Goal: Task Accomplishment & Management: Use online tool/utility

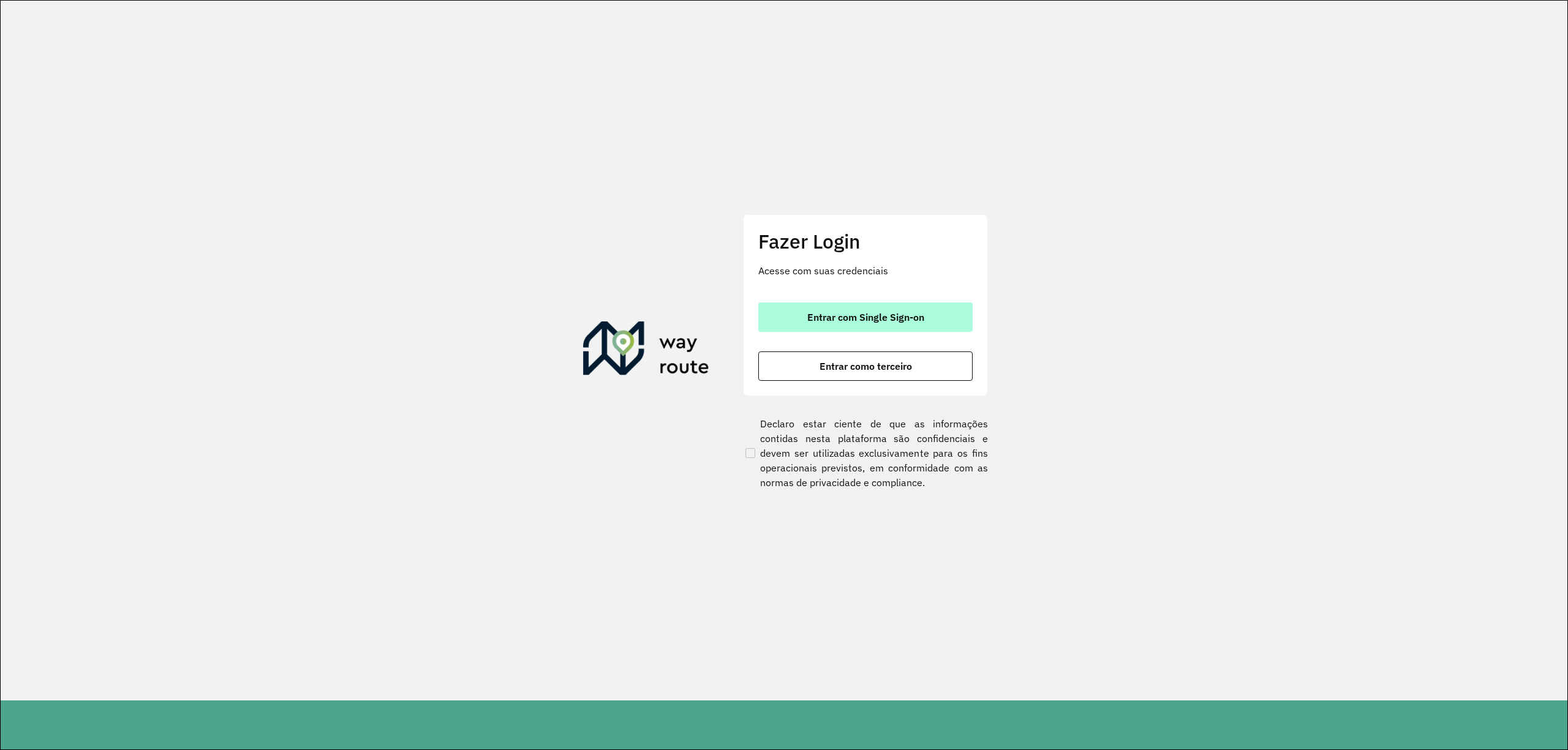
click at [867, 314] on span "Entrar com Single Sign-on" at bounding box center [865, 318] width 117 height 10
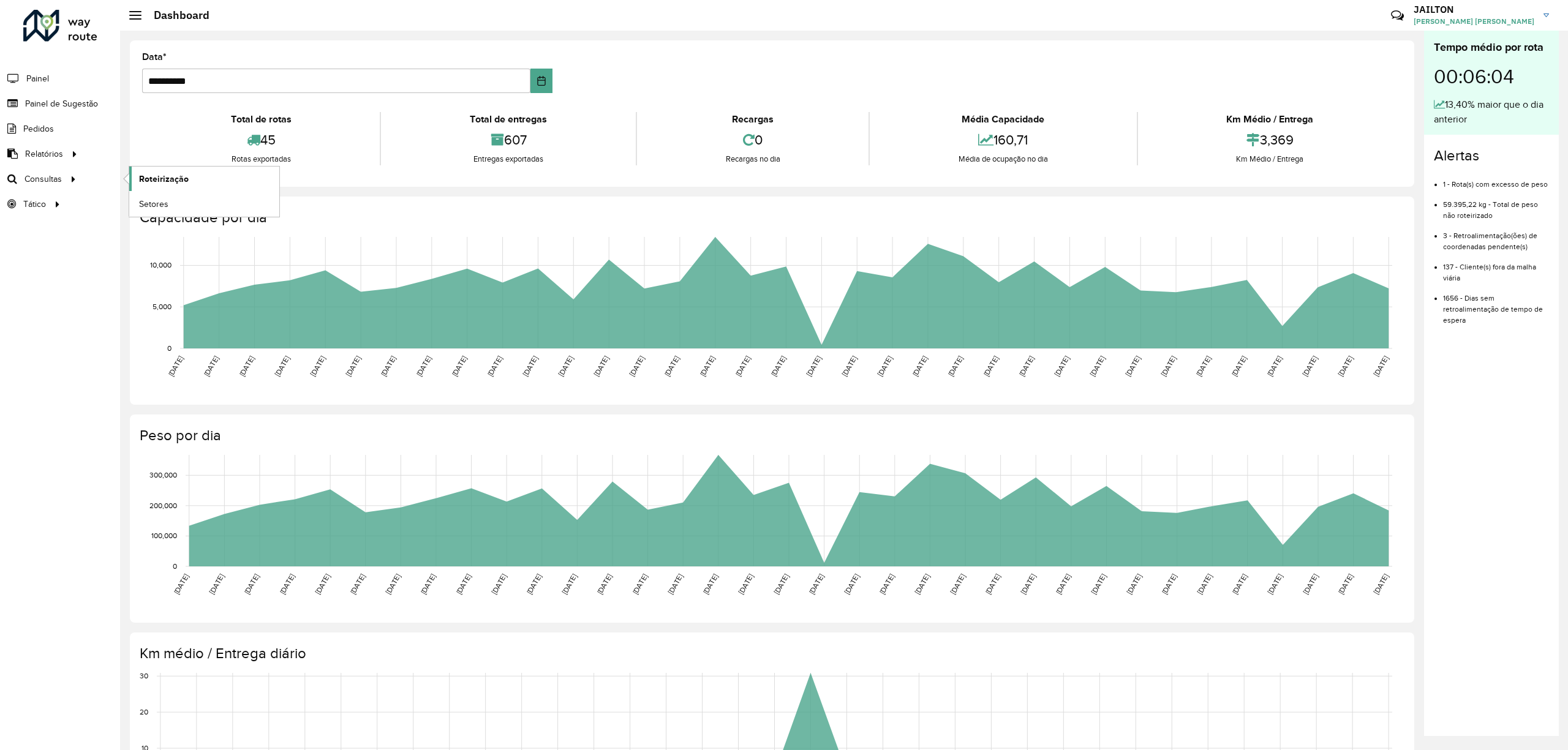
click at [164, 182] on span "Roteirização" at bounding box center [164, 179] width 50 height 13
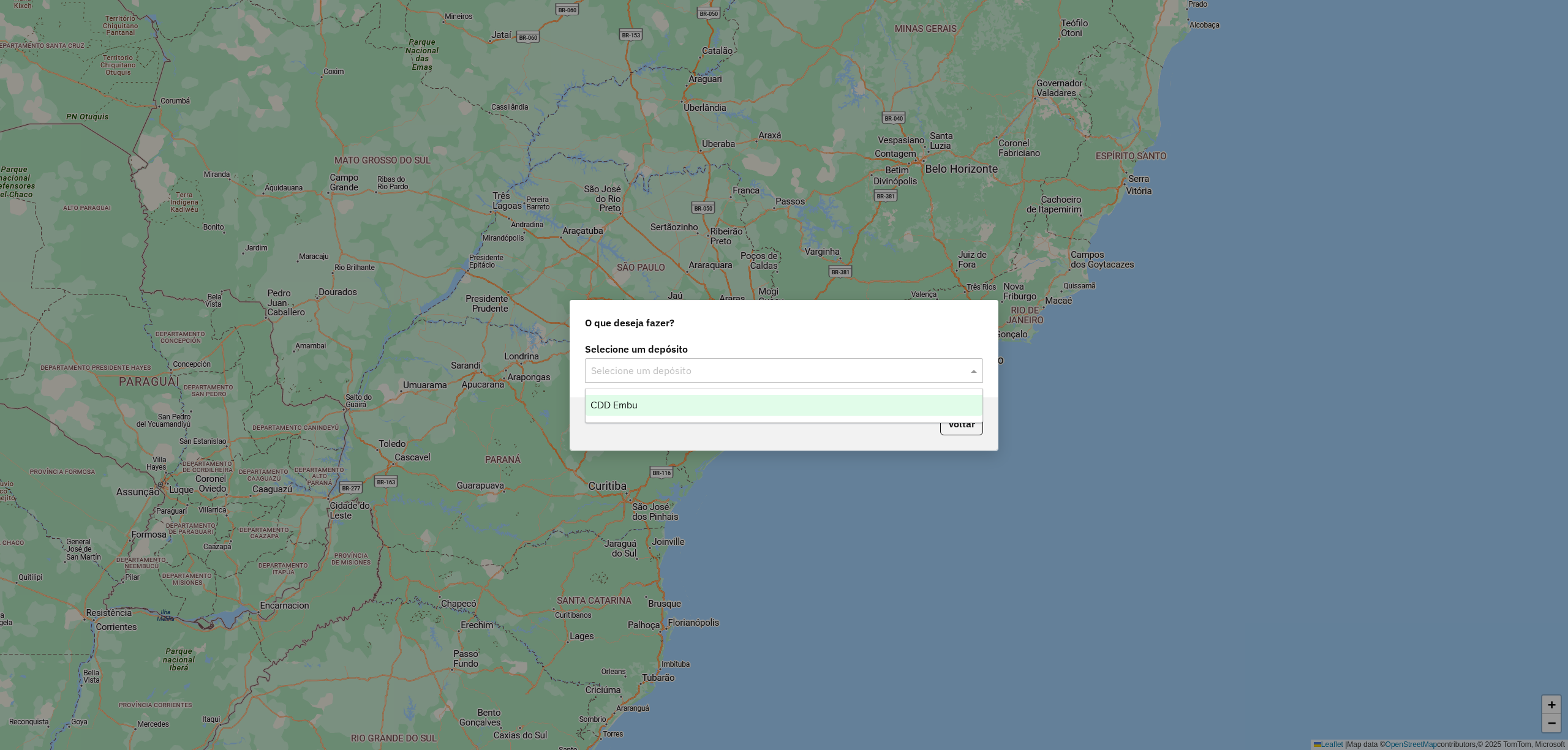
click at [743, 371] on input "text" at bounding box center [771, 371] width 361 height 15
click at [702, 398] on div "CDD Embu" at bounding box center [784, 405] width 396 height 20
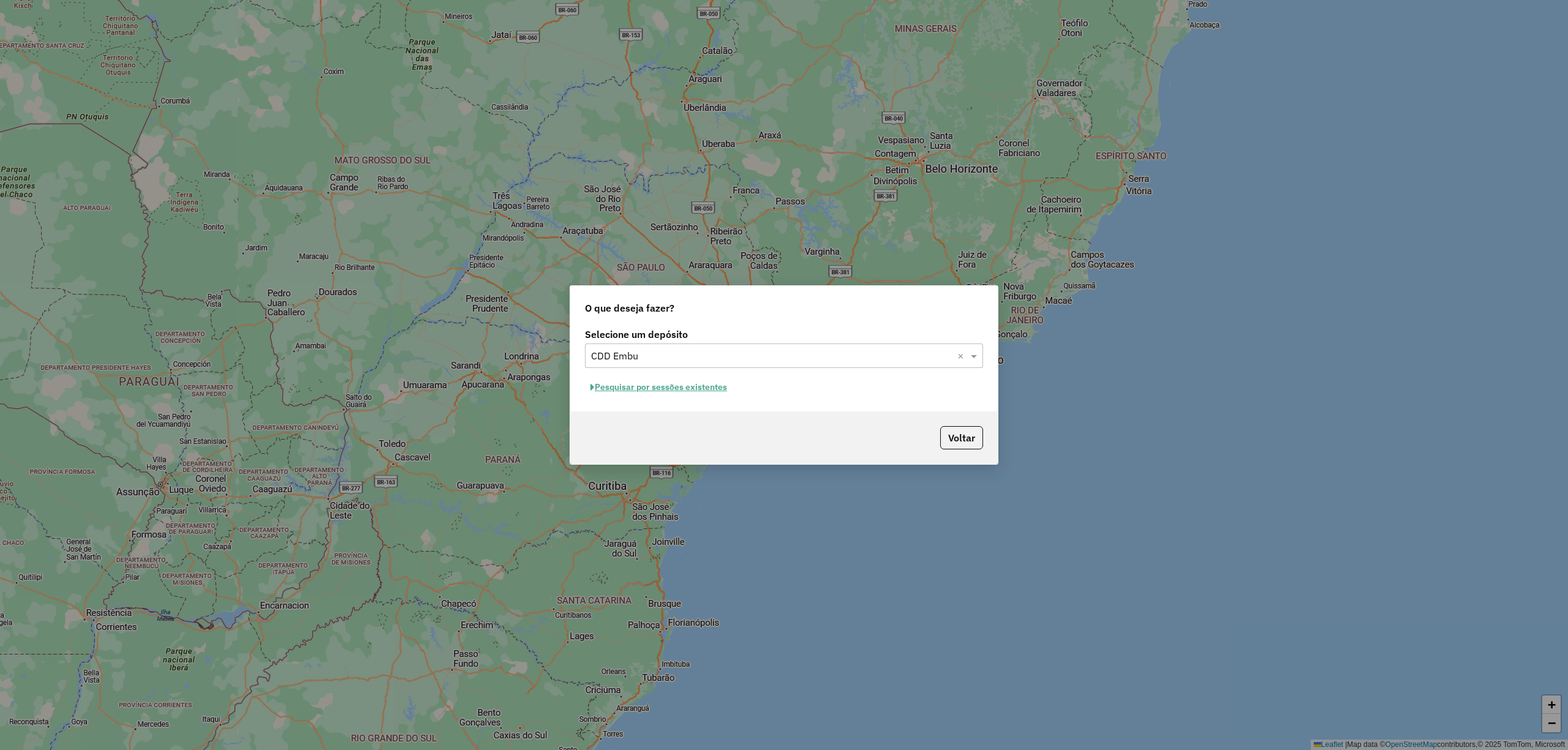
click at [675, 386] on button "Pesquisar por sessões existentes" at bounding box center [658, 387] width 147 height 19
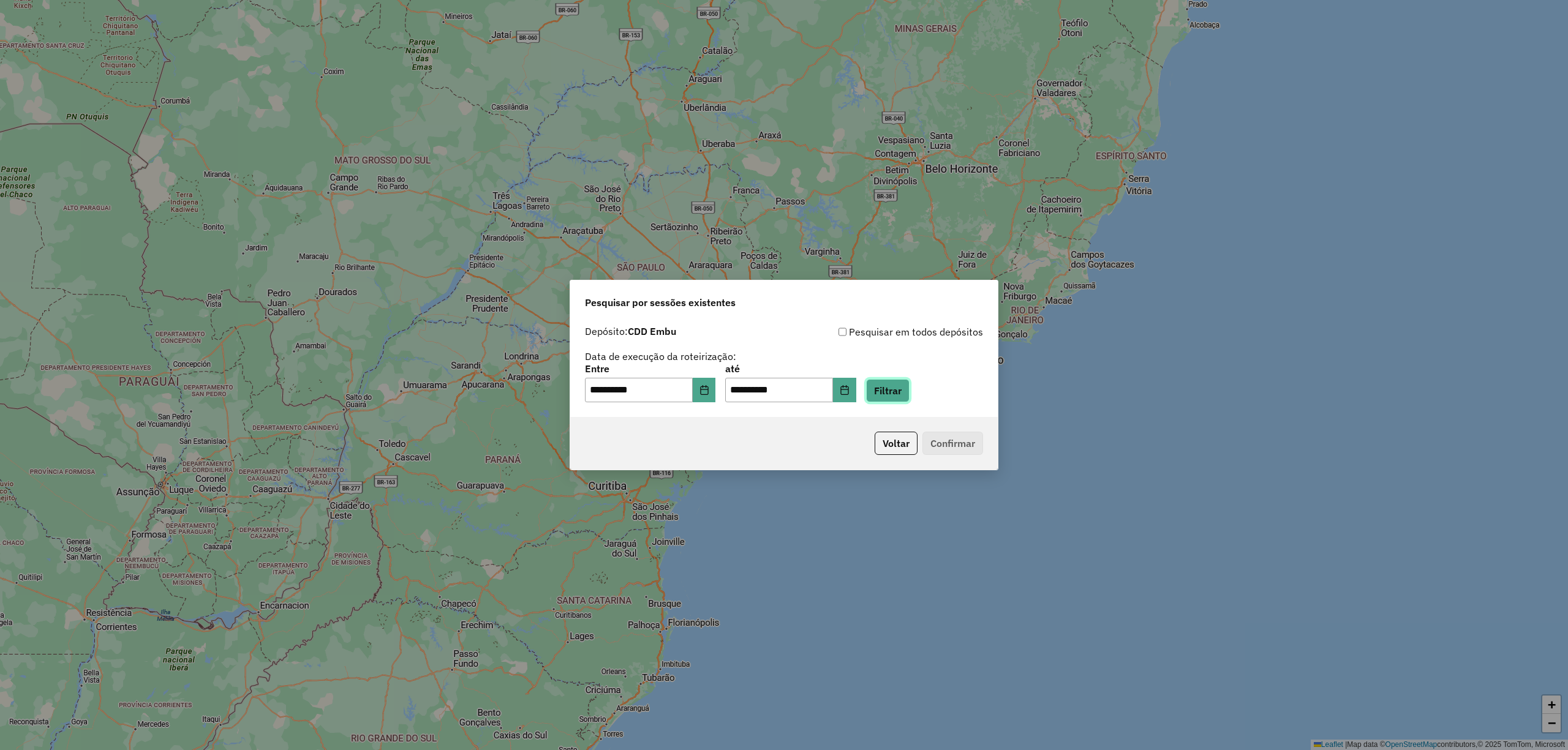
click at [889, 395] on button "Filtrar" at bounding box center [888, 391] width 43 height 23
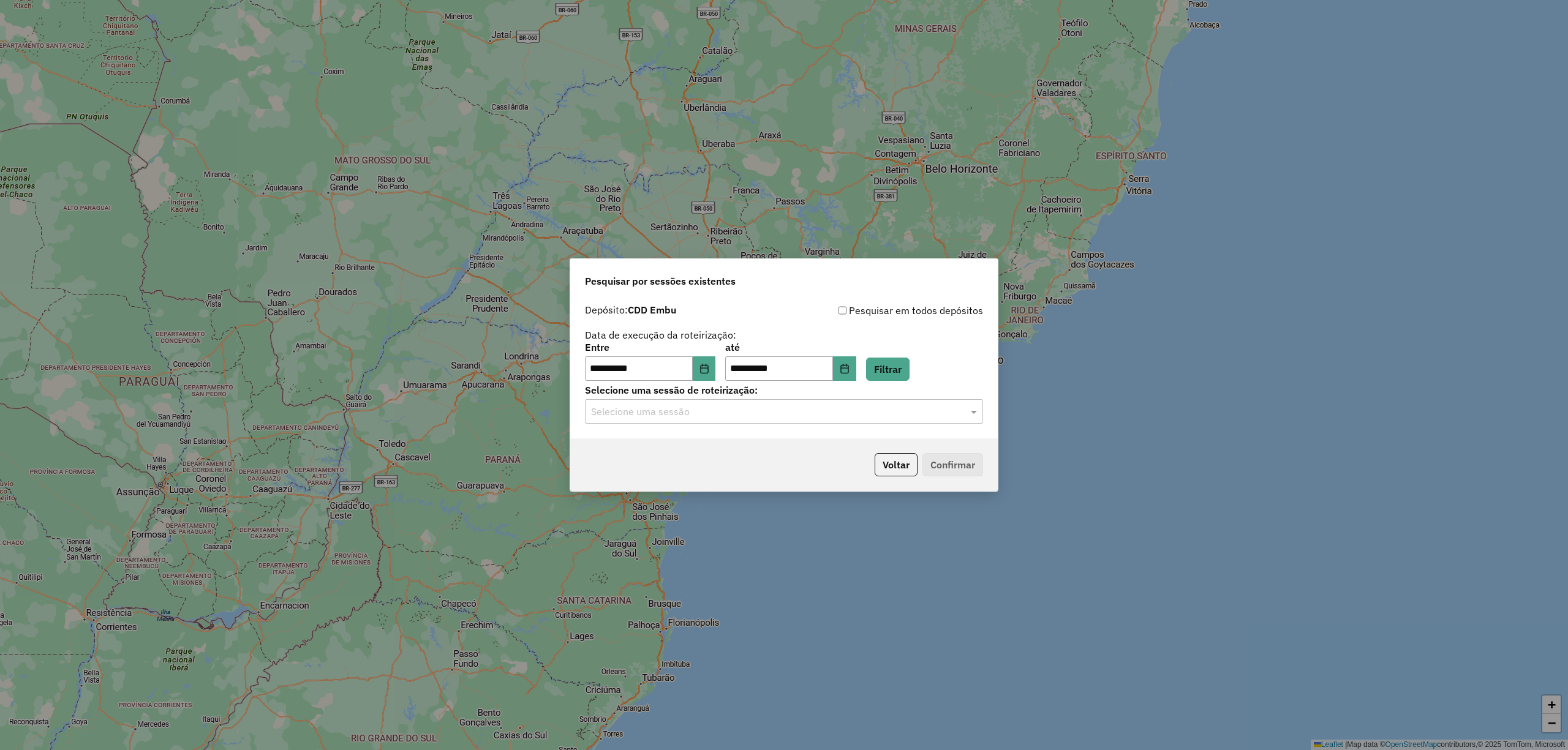
click at [848, 414] on input "text" at bounding box center [771, 413] width 361 height 15
click at [723, 445] on div "1292078 - 10/10/2025 18:54" at bounding box center [784, 446] width 396 height 20
click at [967, 461] on button "Confirmar" at bounding box center [953, 465] width 61 height 23
click at [716, 361] on button "Choose Date" at bounding box center [704, 368] width 23 height 25
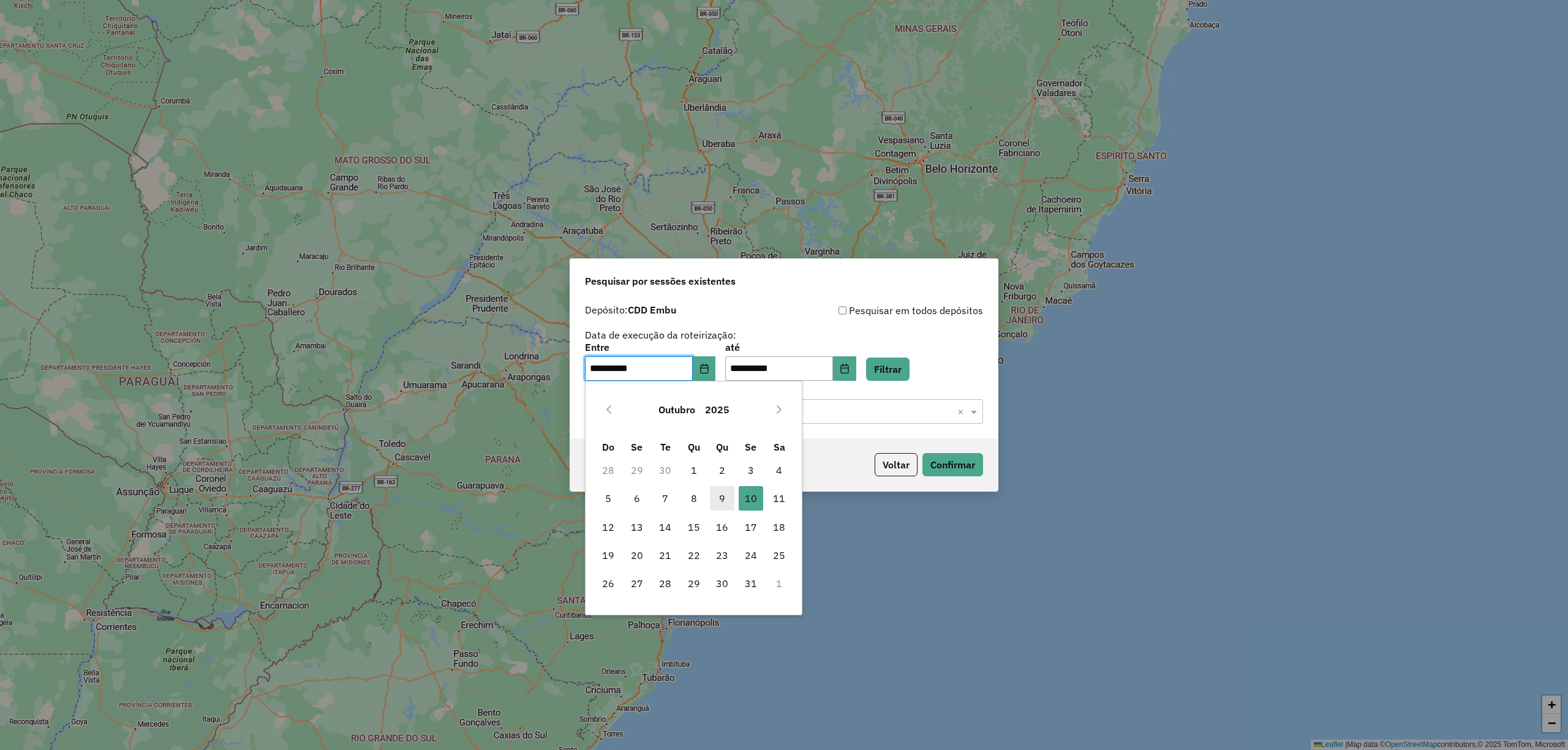
drag, startPoint x: 733, startPoint y: 503, endPoint x: 726, endPoint y: 502, distance: 7.1
click at [726, 502] on span "9" at bounding box center [722, 499] width 25 height 25
type input "**********"
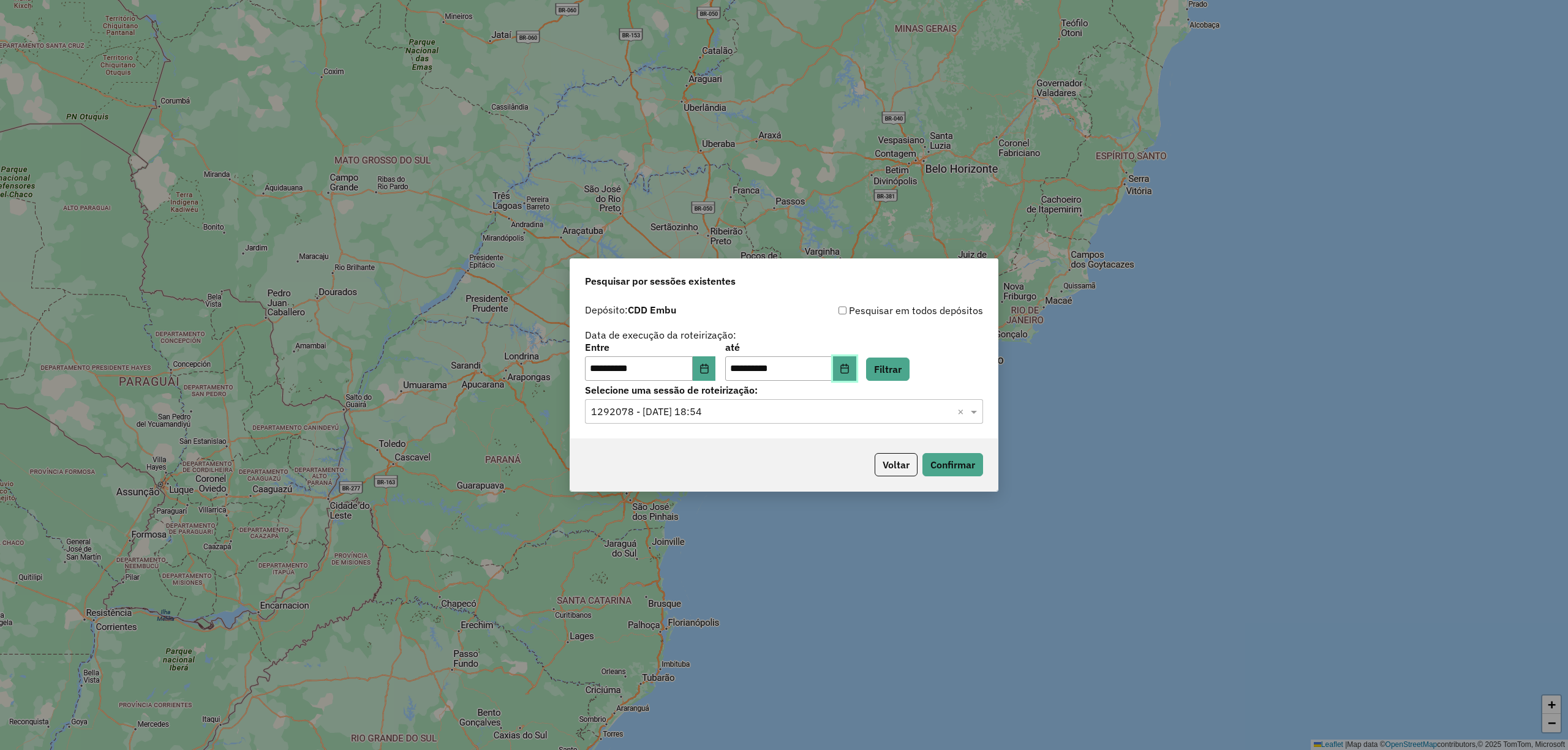
click at [850, 370] on icon "Choose Date" at bounding box center [845, 368] width 10 height 10
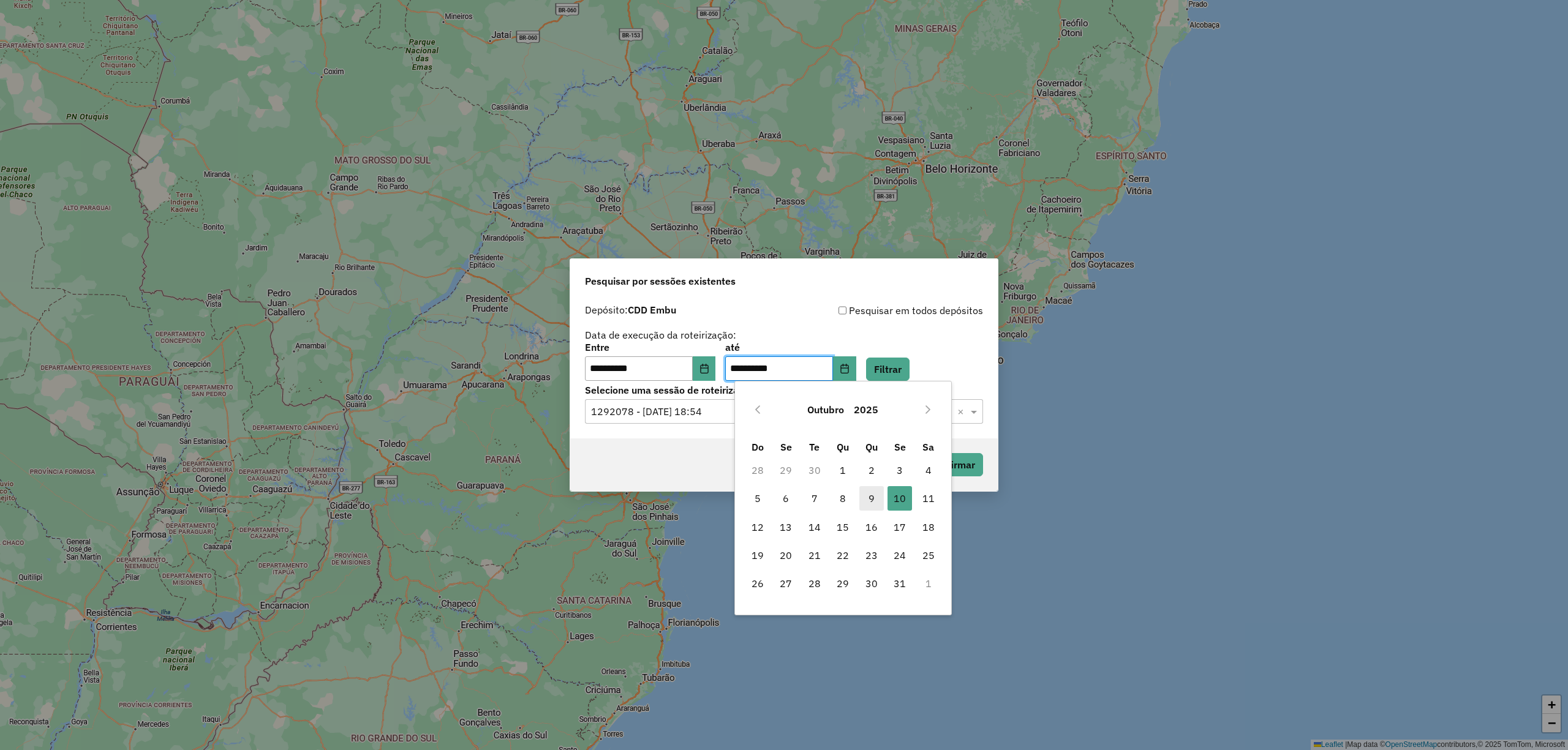
click at [877, 508] on span "9" at bounding box center [872, 499] width 25 height 25
type input "**********"
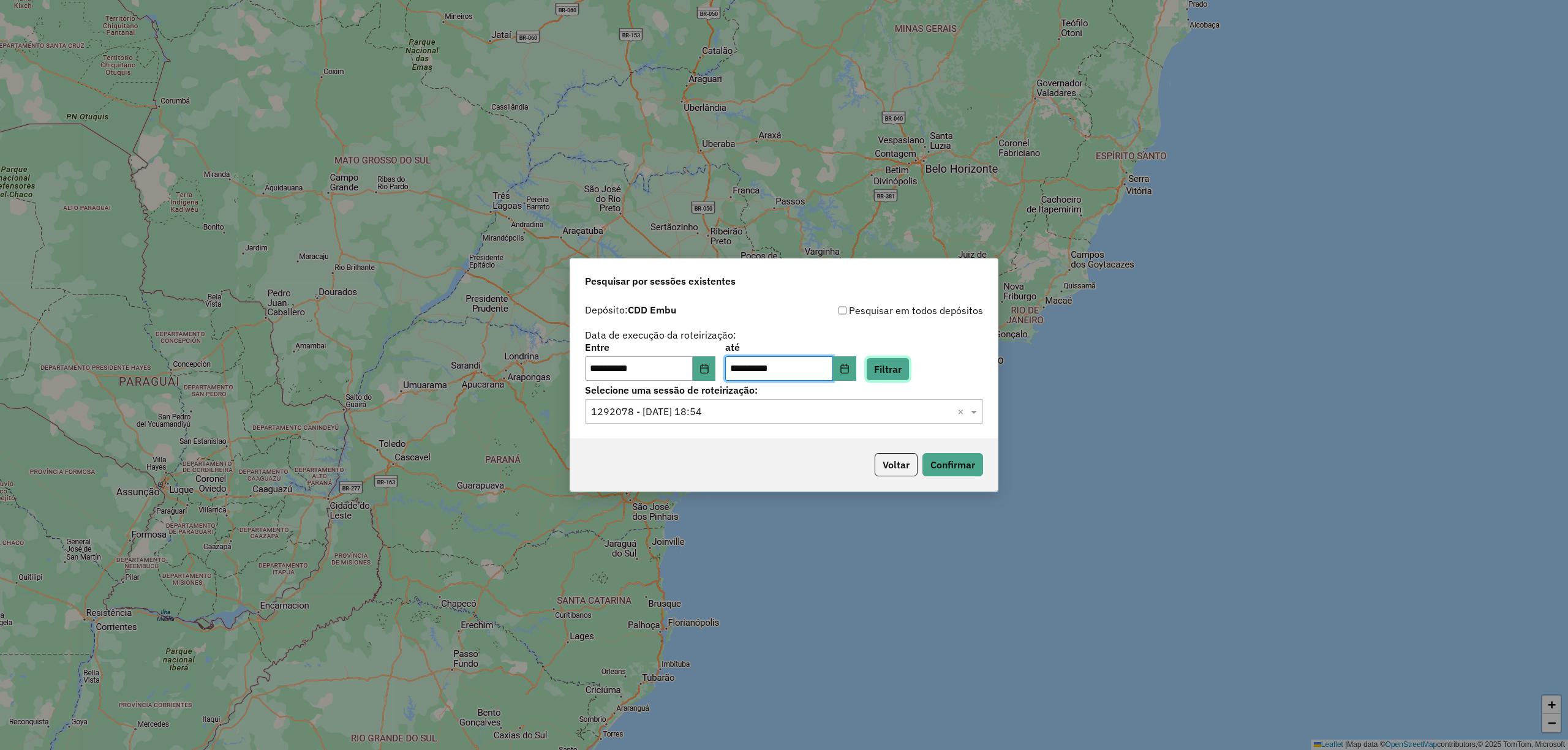
click at [901, 360] on button "Filtrar" at bounding box center [888, 369] width 43 height 23
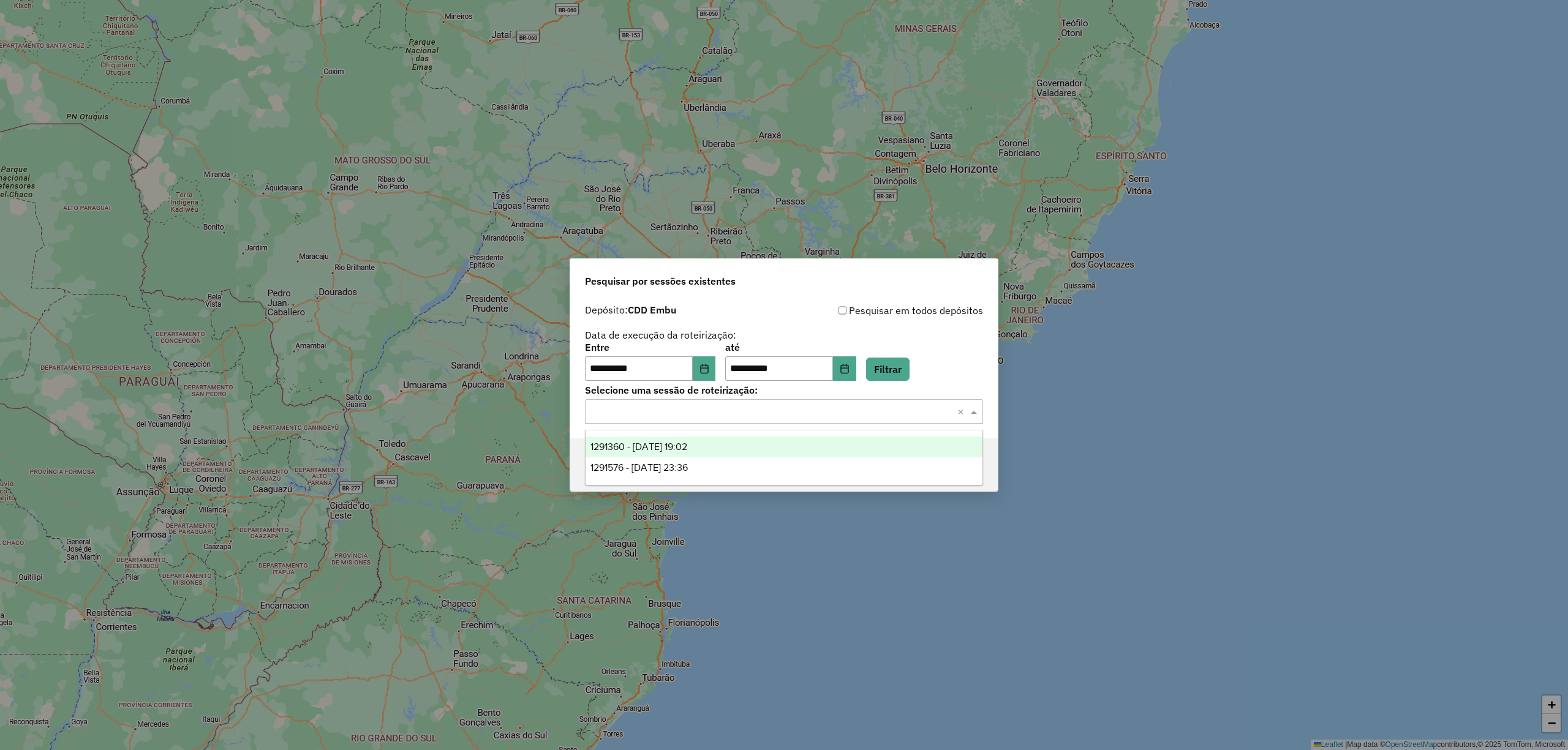
click at [798, 414] on input "text" at bounding box center [771, 413] width 361 height 15
click at [687, 442] on span "1291360 - 09/10/2025 19:02" at bounding box center [639, 446] width 97 height 11
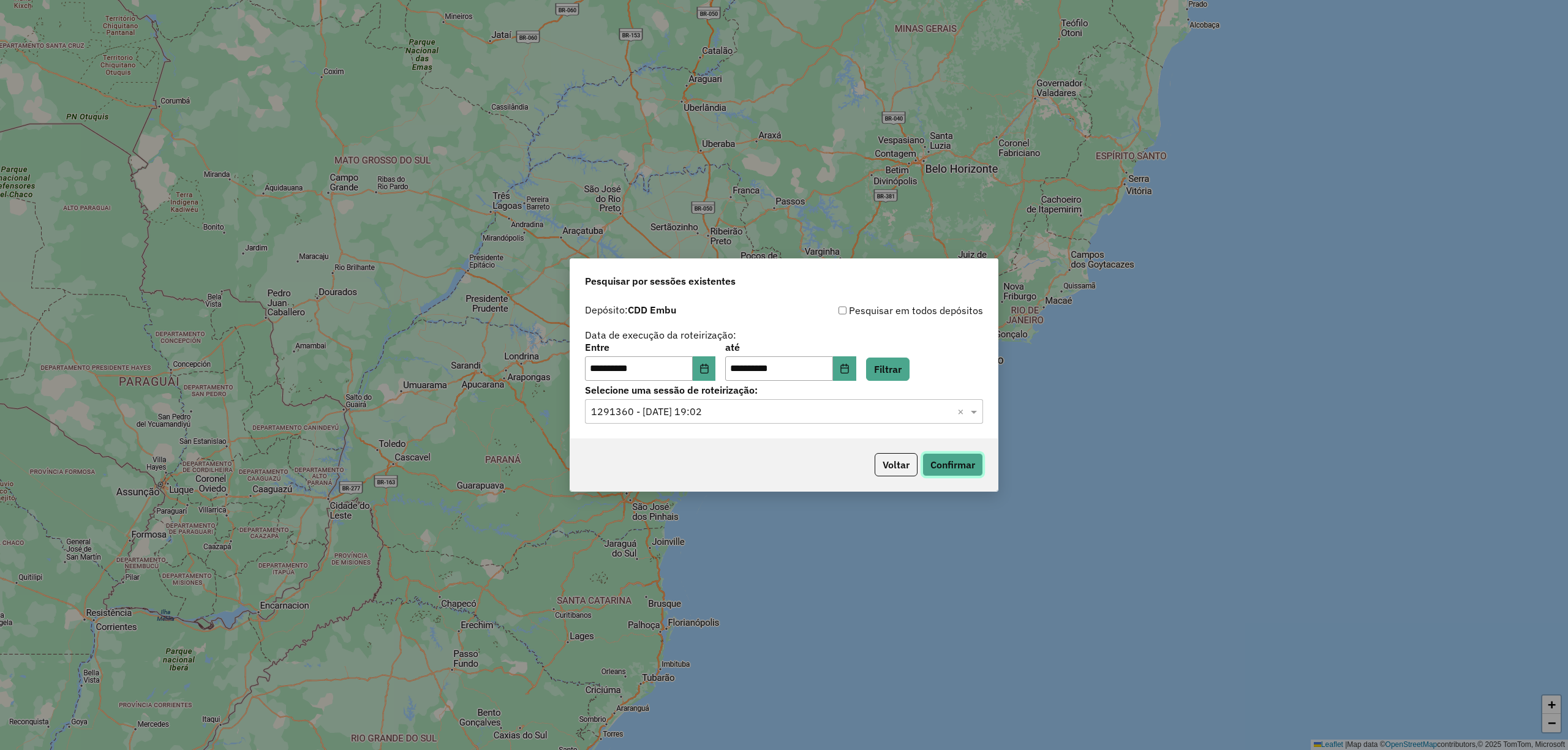
click at [974, 459] on button "Confirmar" at bounding box center [953, 465] width 61 height 23
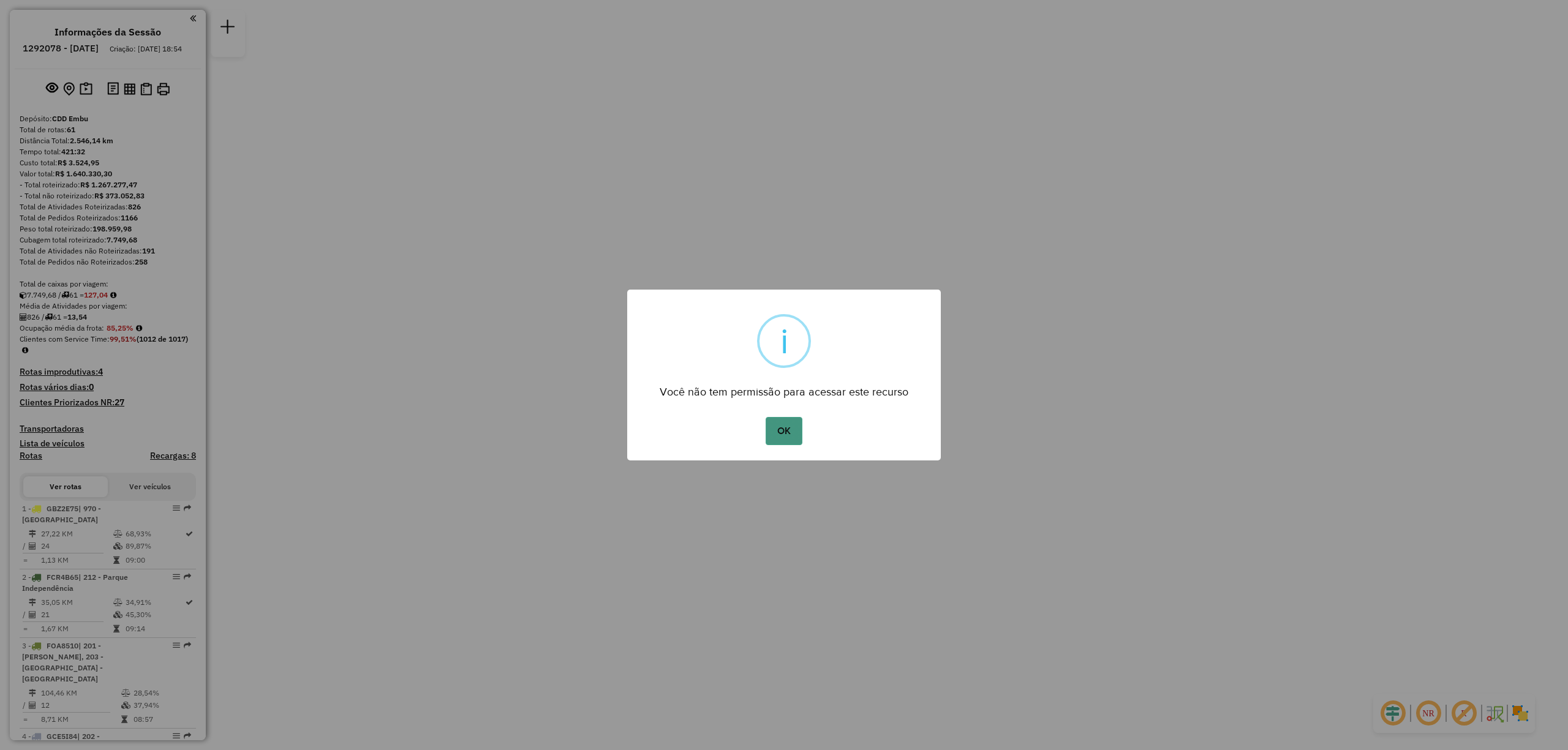
click at [787, 422] on button "OK" at bounding box center [784, 431] width 36 height 28
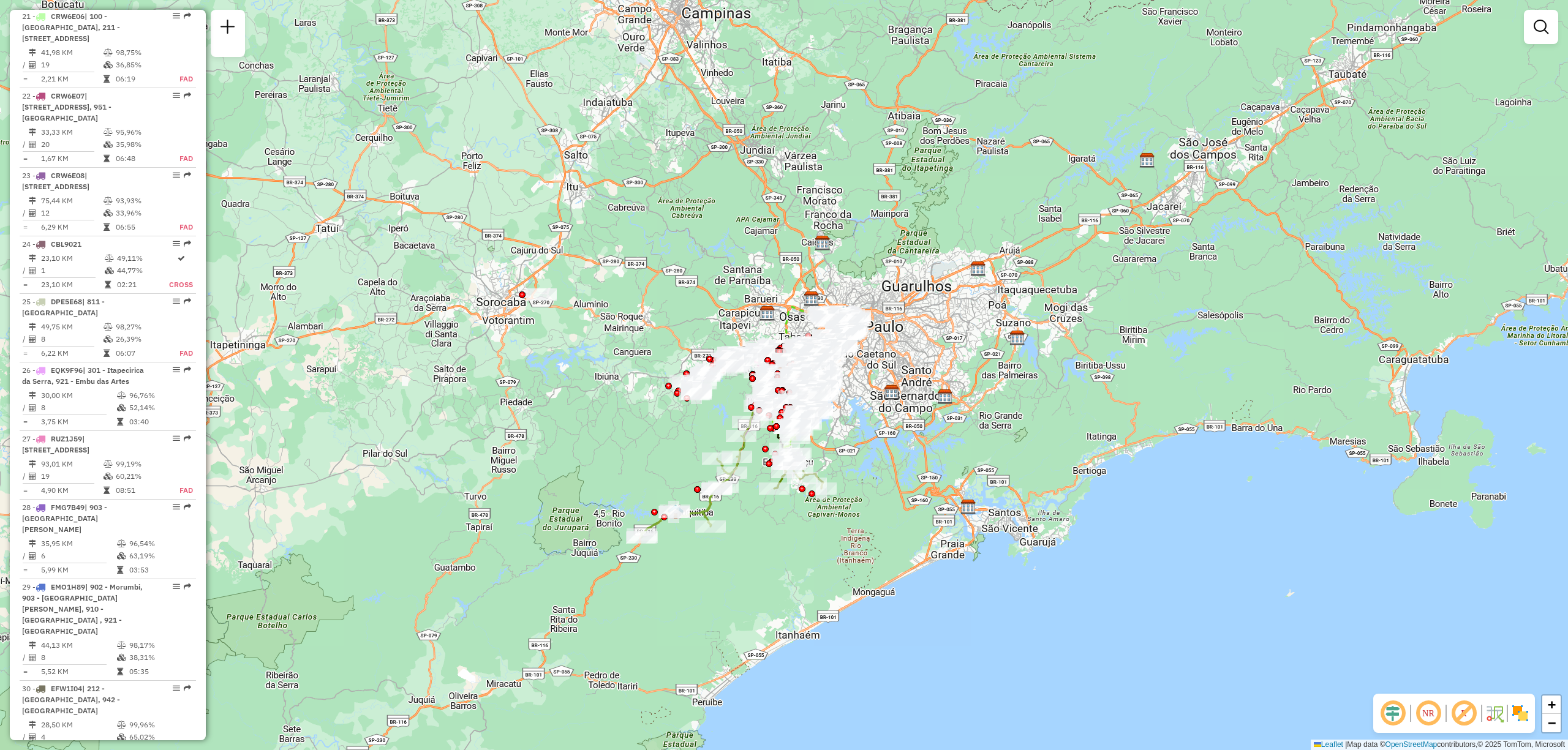
scroll to position [4384, 0]
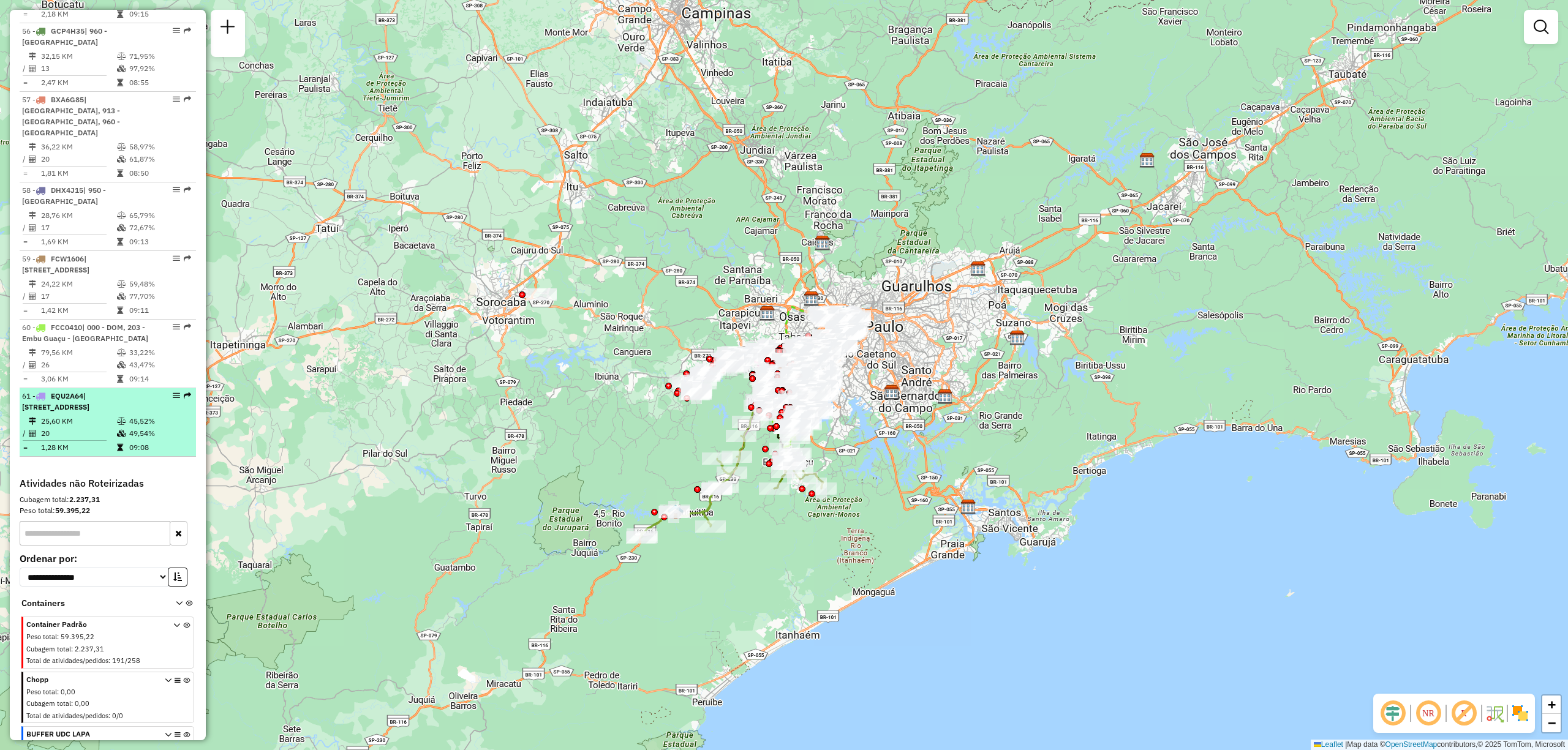
select select "**********"
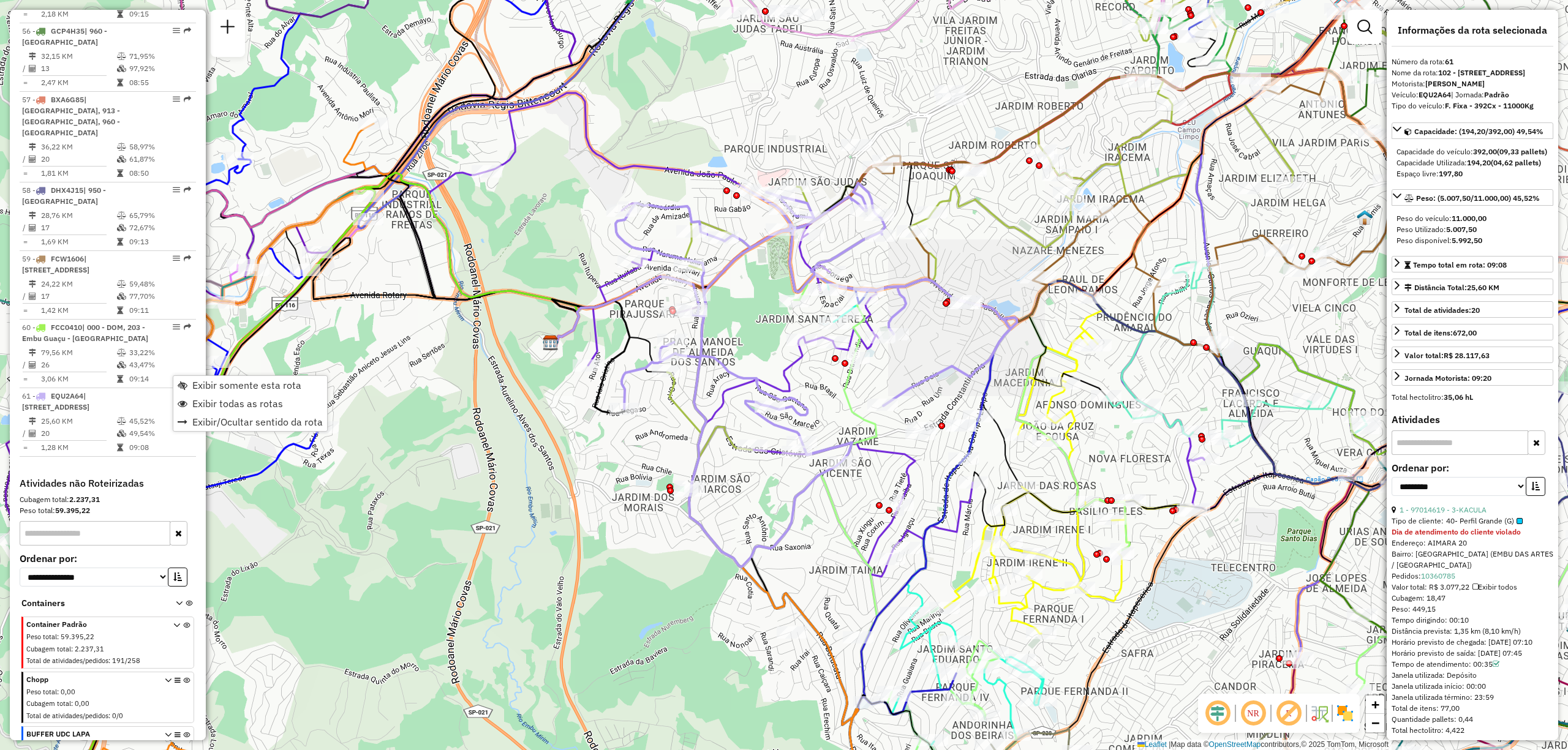
drag, startPoint x: 223, startPoint y: 386, endPoint x: 461, endPoint y: 419, distance: 240.3
click at [222, 386] on span "Exibir somente esta rota" at bounding box center [246, 386] width 109 height 10
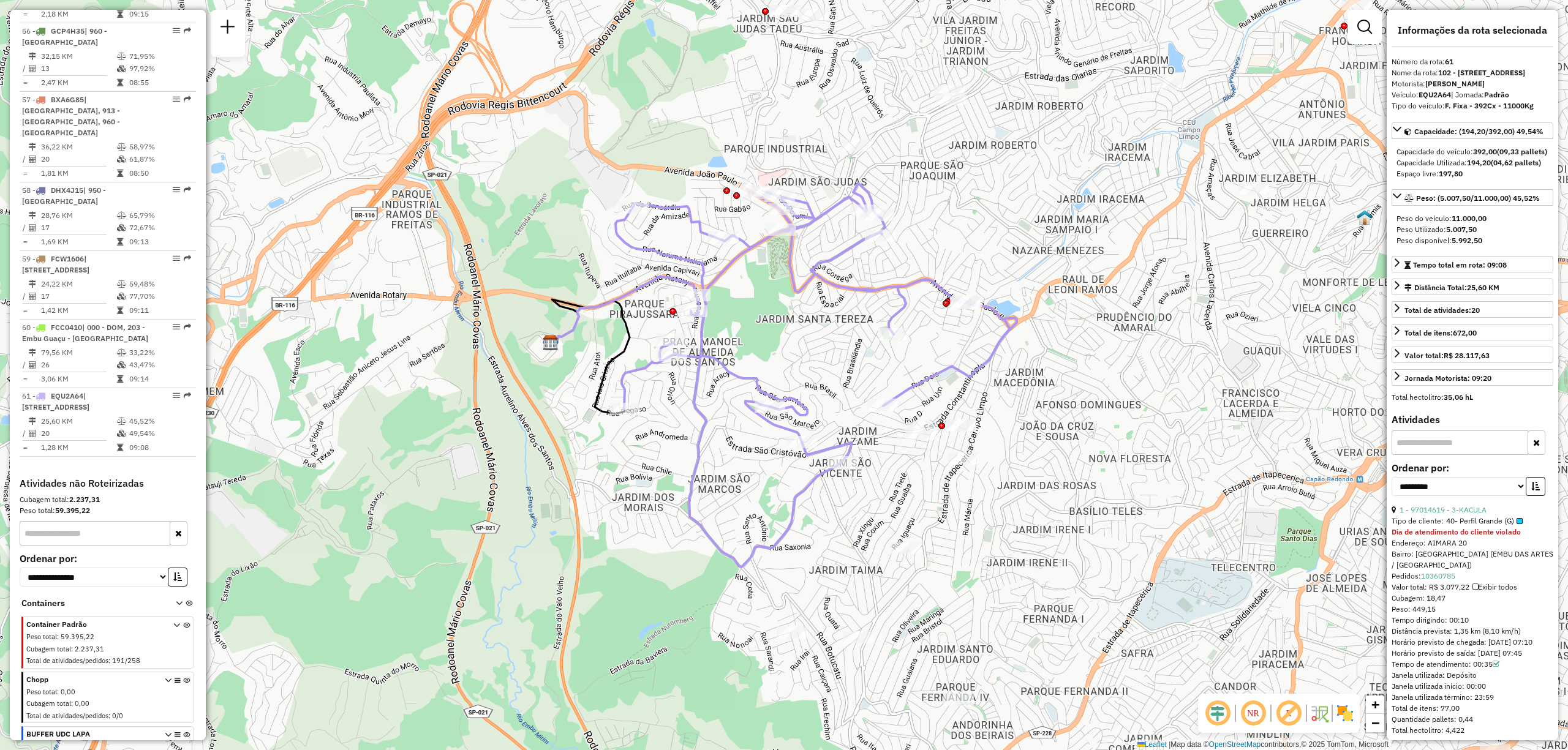
click at [1349, 713] on img at bounding box center [1345, 714] width 20 height 20
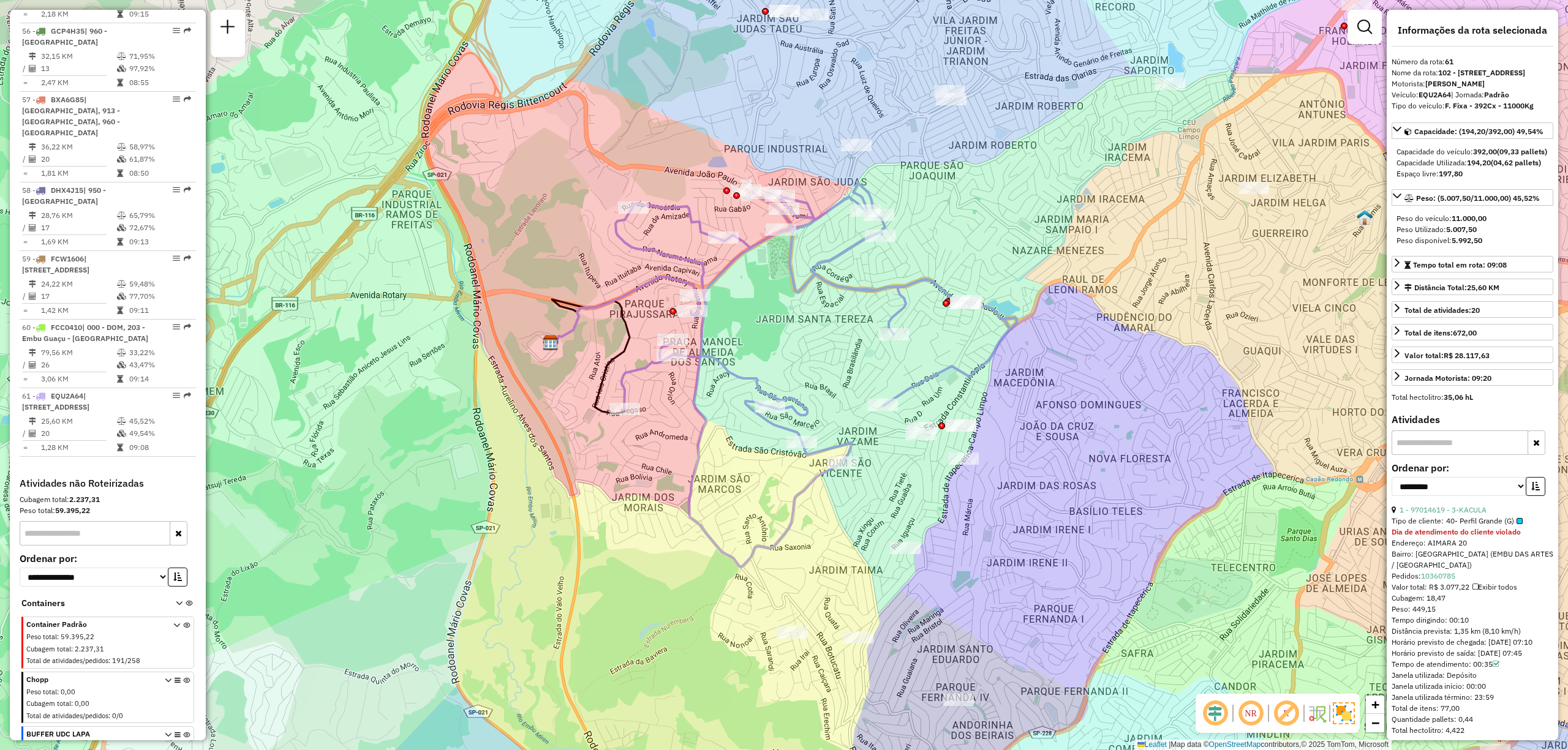
click at [1218, 716] on em at bounding box center [1215, 714] width 29 height 29
click at [1246, 718] on em at bounding box center [1251, 714] width 29 height 29
click at [1288, 708] on em at bounding box center [1286, 714] width 29 height 29
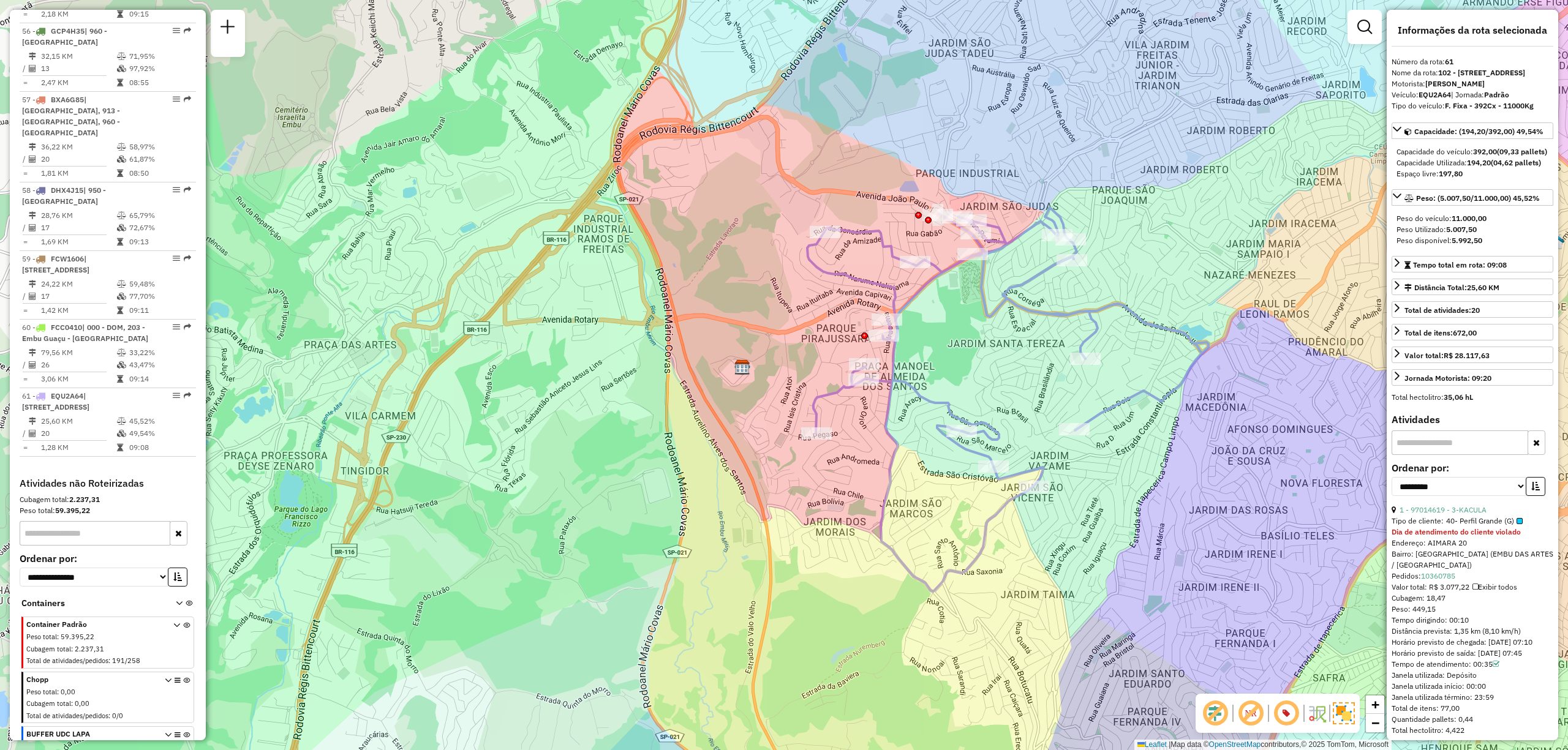
drag, startPoint x: 825, startPoint y: 338, endPoint x: 1013, endPoint y: 364, distance: 189.8
click at [1013, 364] on div "Janela de atendimento Grade de atendimento Capacidade Transportadoras Veículos …" at bounding box center [784, 375] width 1568 height 750
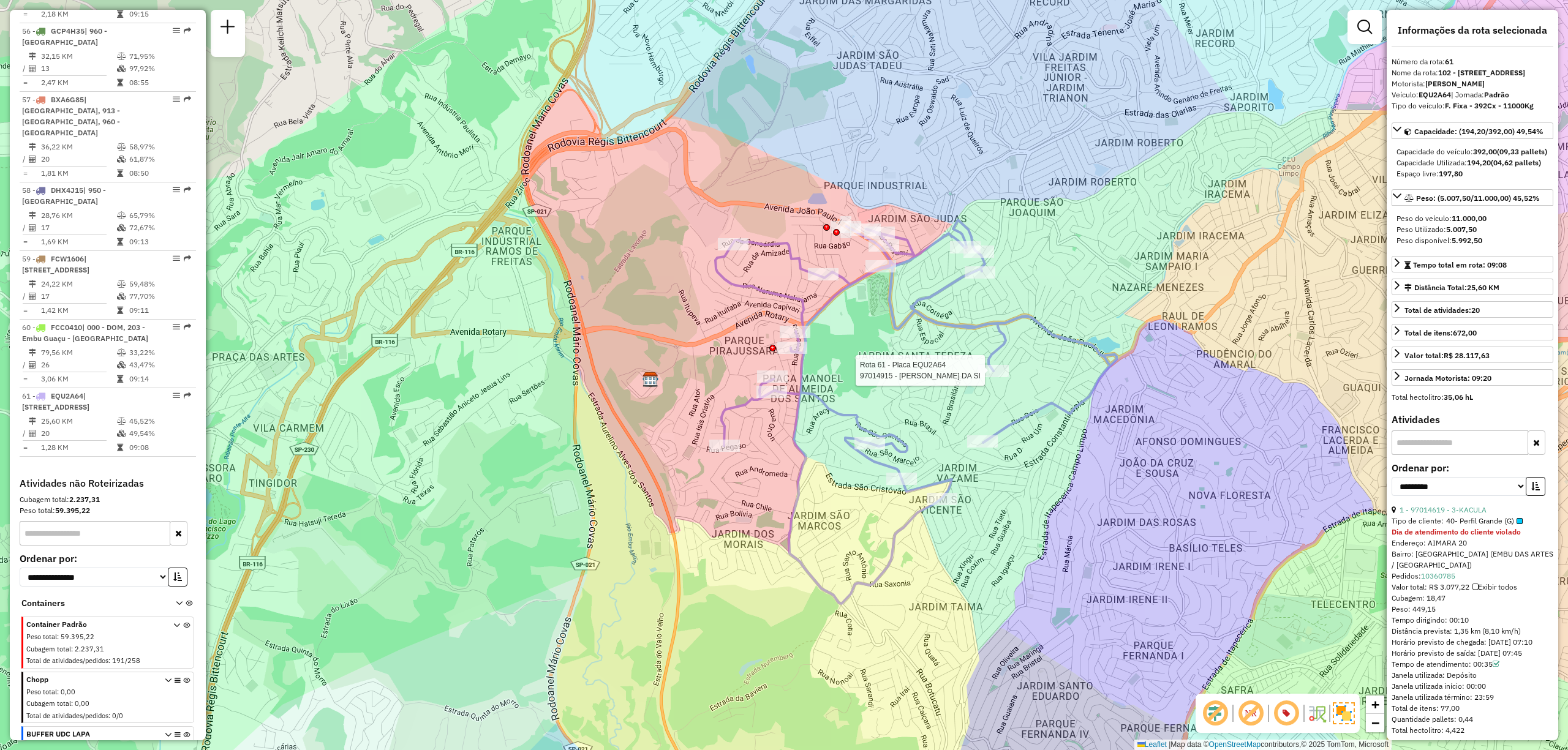
drag, startPoint x: 1123, startPoint y: 249, endPoint x: 1055, endPoint y: 309, distance: 90.7
click at [1028, 260] on div "Rota 61 - Placa EQU2A64 97014915 - LUZINETE GOMES DA SI Janela de atendimento G…" at bounding box center [784, 375] width 1568 height 750
click at [1084, 517] on div "Rota 61 - Placa EQU2A64 97014915 - LUZINETE GOMES DA SI Janela de atendimento G…" at bounding box center [784, 375] width 1568 height 750
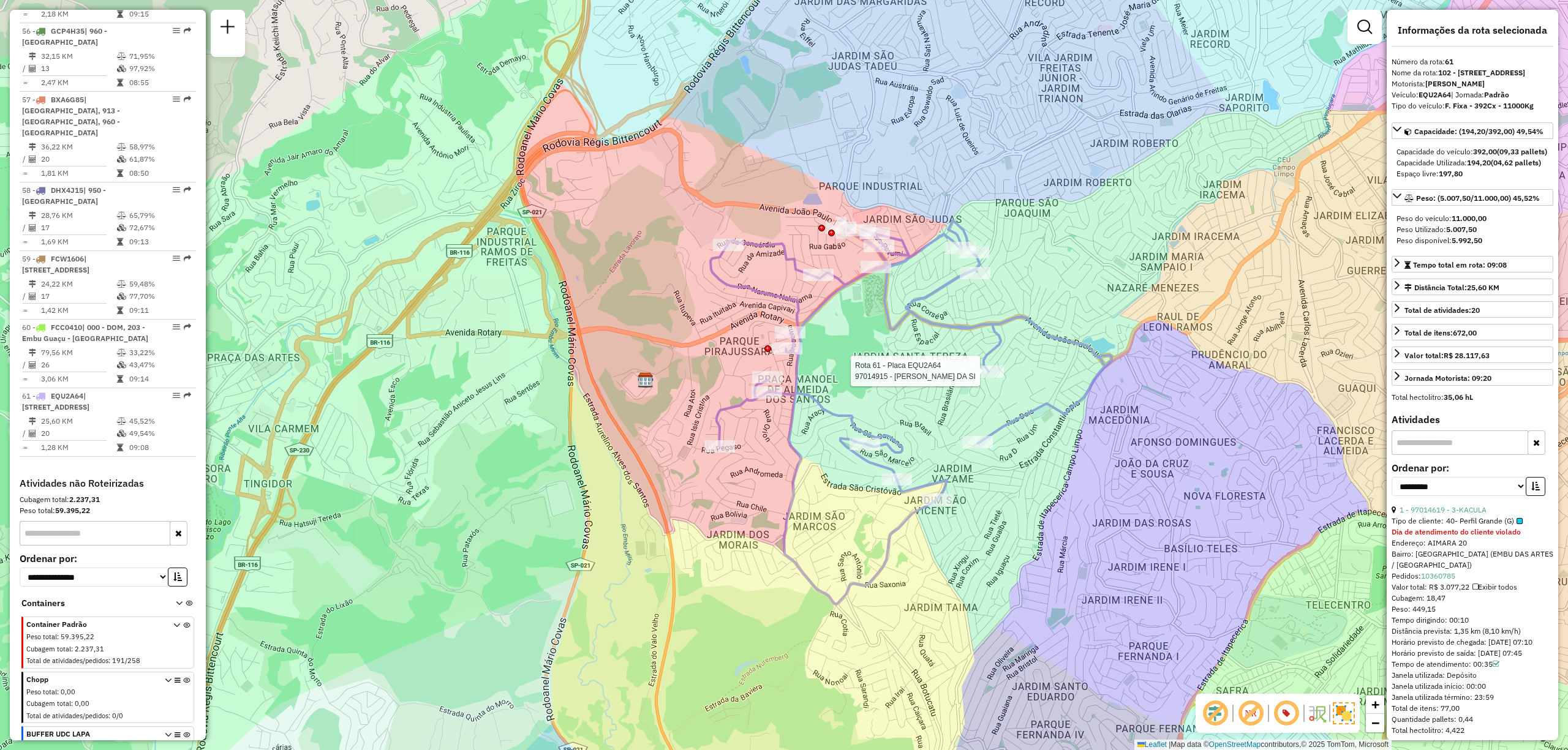
drag, startPoint x: 1022, startPoint y: 341, endPoint x: 1030, endPoint y: 338, distance: 8.5
click at [1023, 339] on div "Rota 61 - Placa EQU2A64 97014915 - LUZINETE GOMES DA SI Janela de atendimento G…" at bounding box center [784, 375] width 1568 height 750
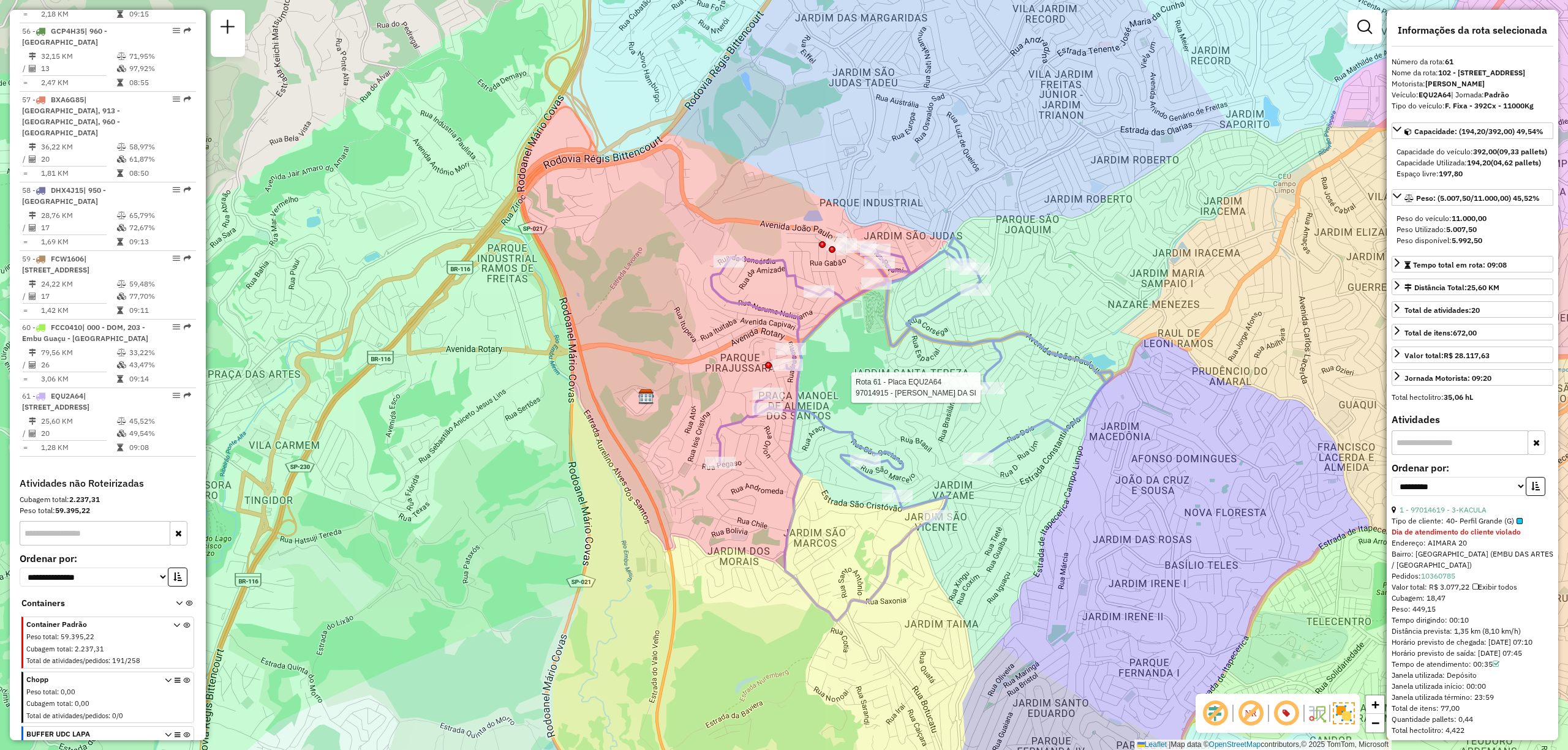
drag, startPoint x: 1204, startPoint y: 250, endPoint x: 1204, endPoint y: 268, distance: 18.0
click at [1204, 268] on div "Rota 61 - Placa EQU2A64 97014915 - LUZINETE GOMES DA SI Janela de atendimento G…" at bounding box center [784, 375] width 1568 height 750
click at [1049, 412] on div "Rota 61 - Placa EQU2A64 97014915 - LUZINETE GOMES DA SI Janela de atendimento G…" at bounding box center [784, 375] width 1568 height 750
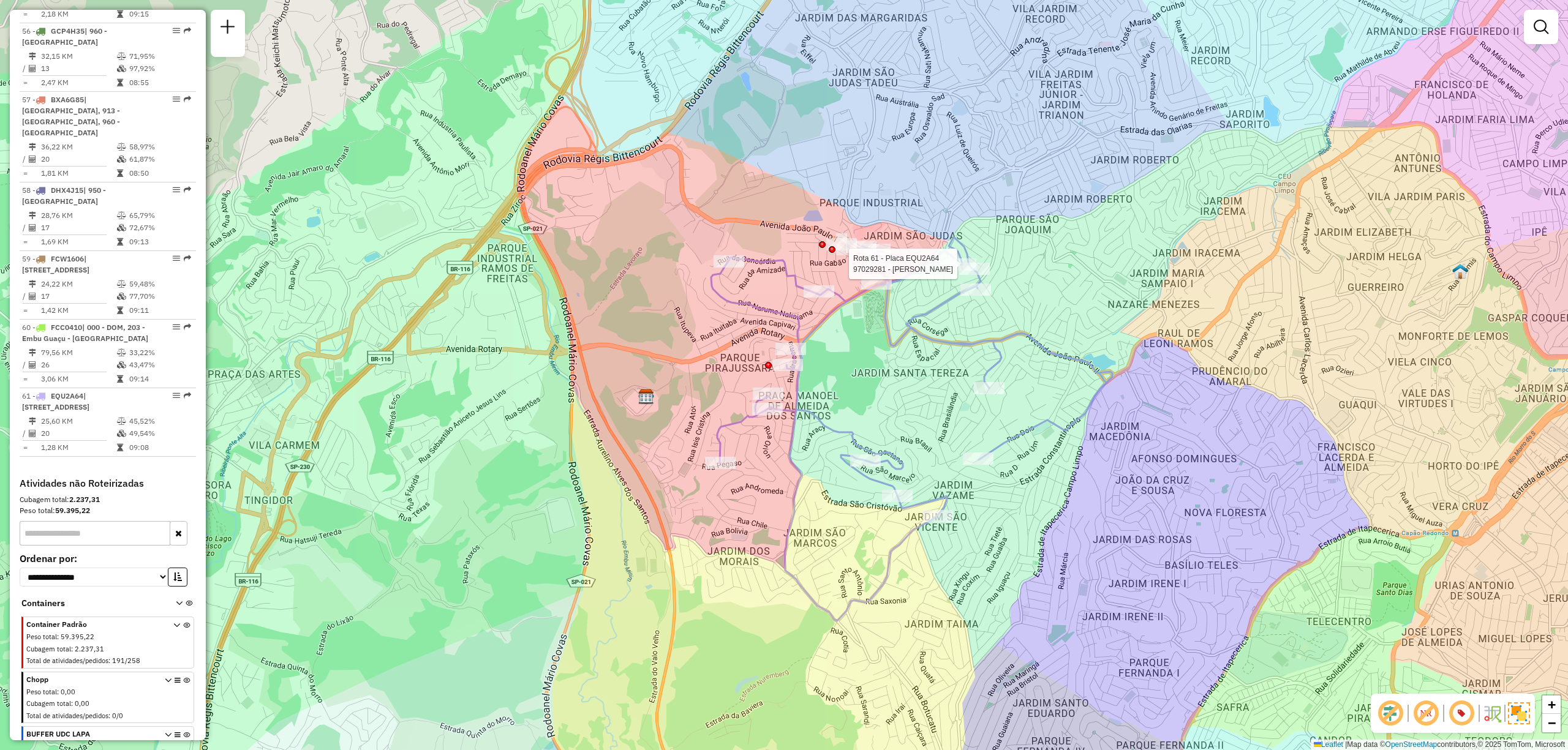
select select "**********"
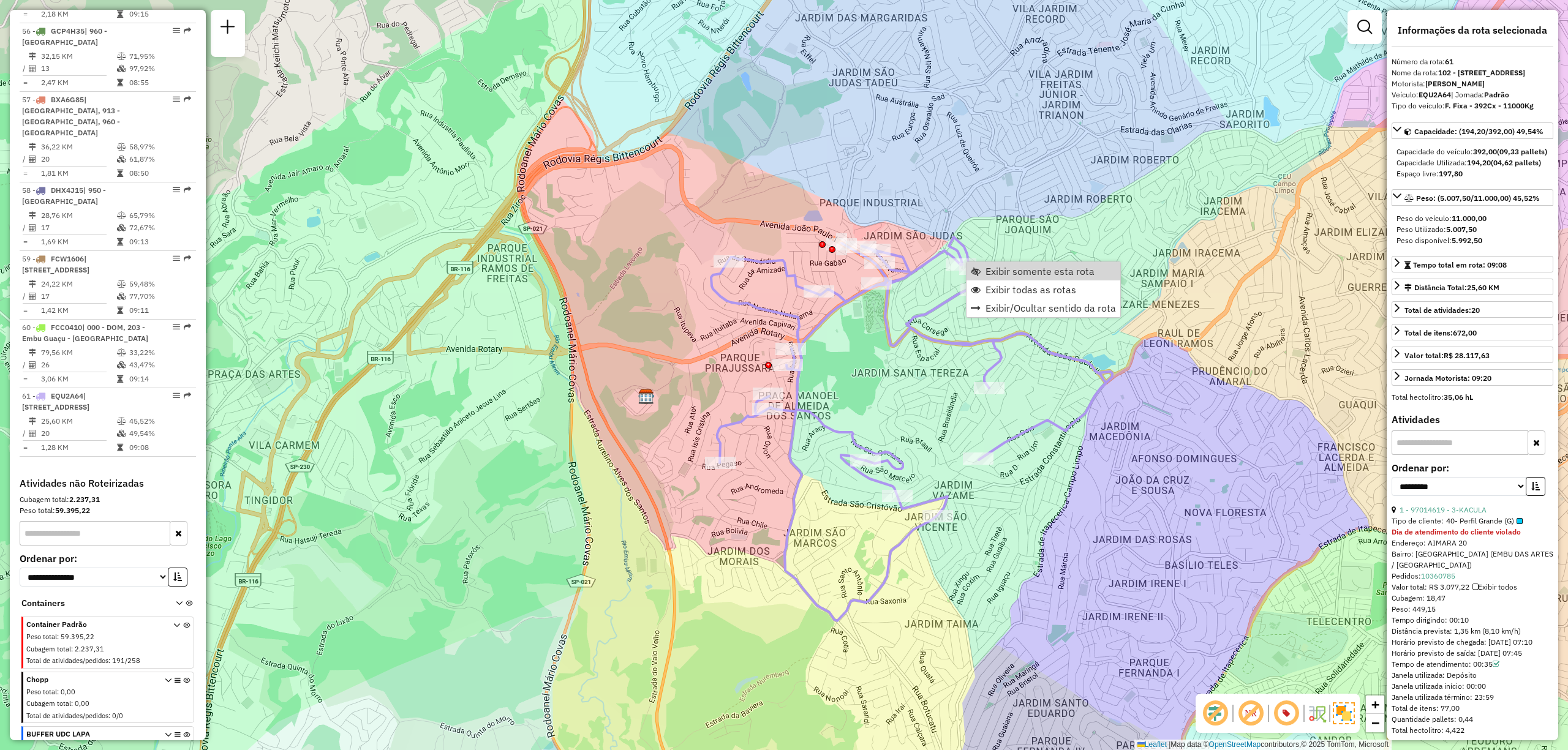
scroll to position [4403, 0]
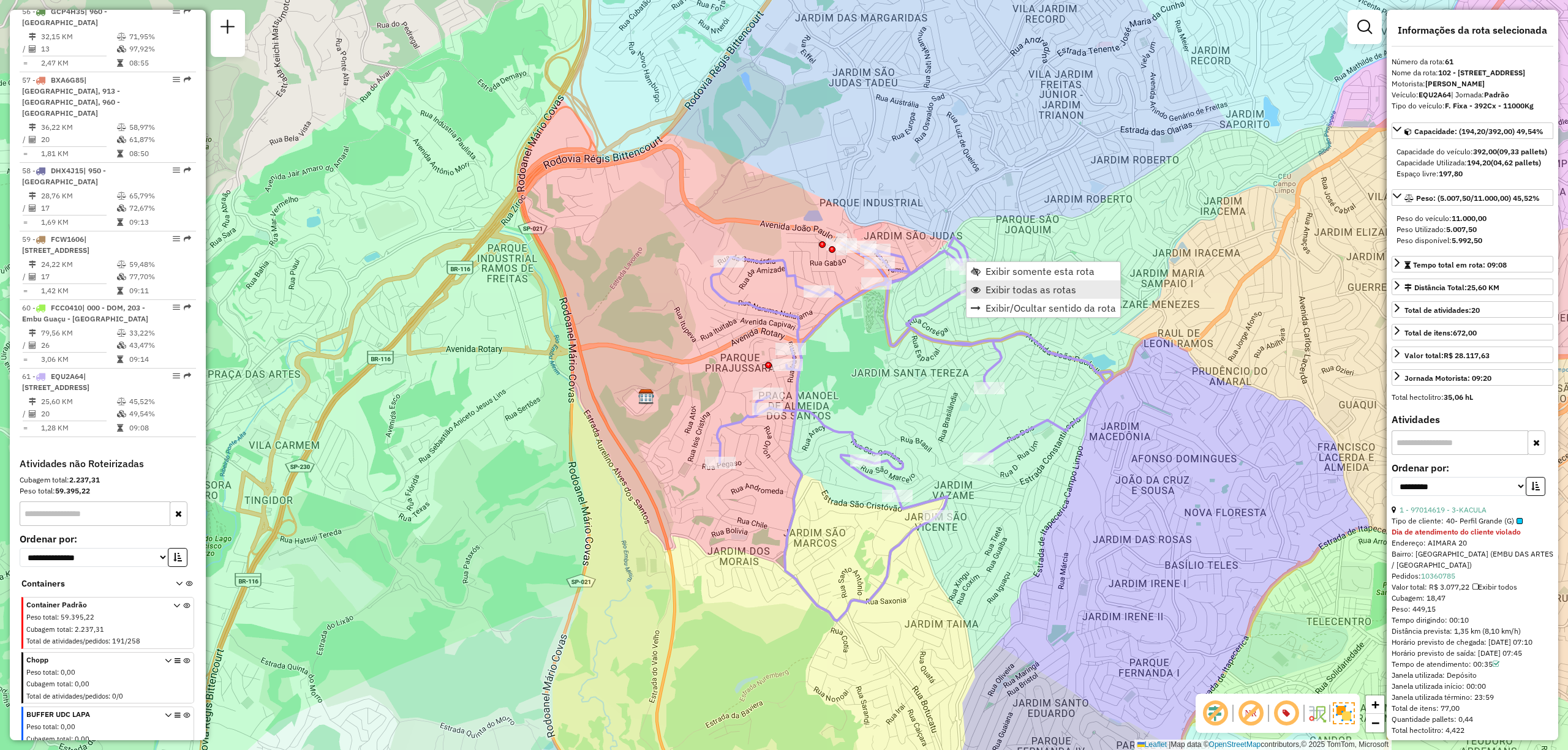
click at [1073, 290] on span "Exibir todas as rotas" at bounding box center [1031, 290] width 91 height 10
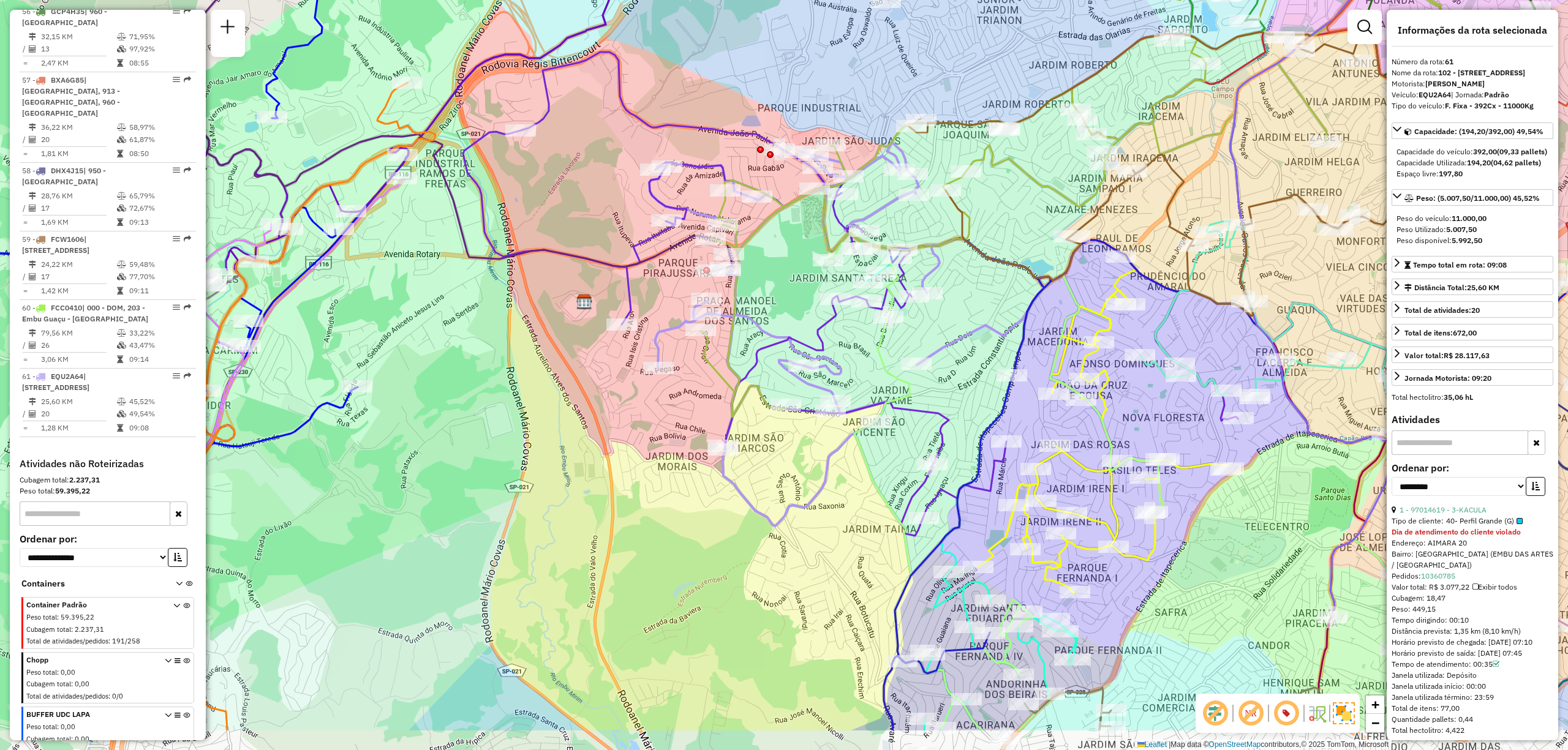
drag, startPoint x: 1252, startPoint y: 564, endPoint x: 1186, endPoint y: 466, distance: 118.2
click at [1190, 468] on icon at bounding box center [1104, 423] width 251 height 339
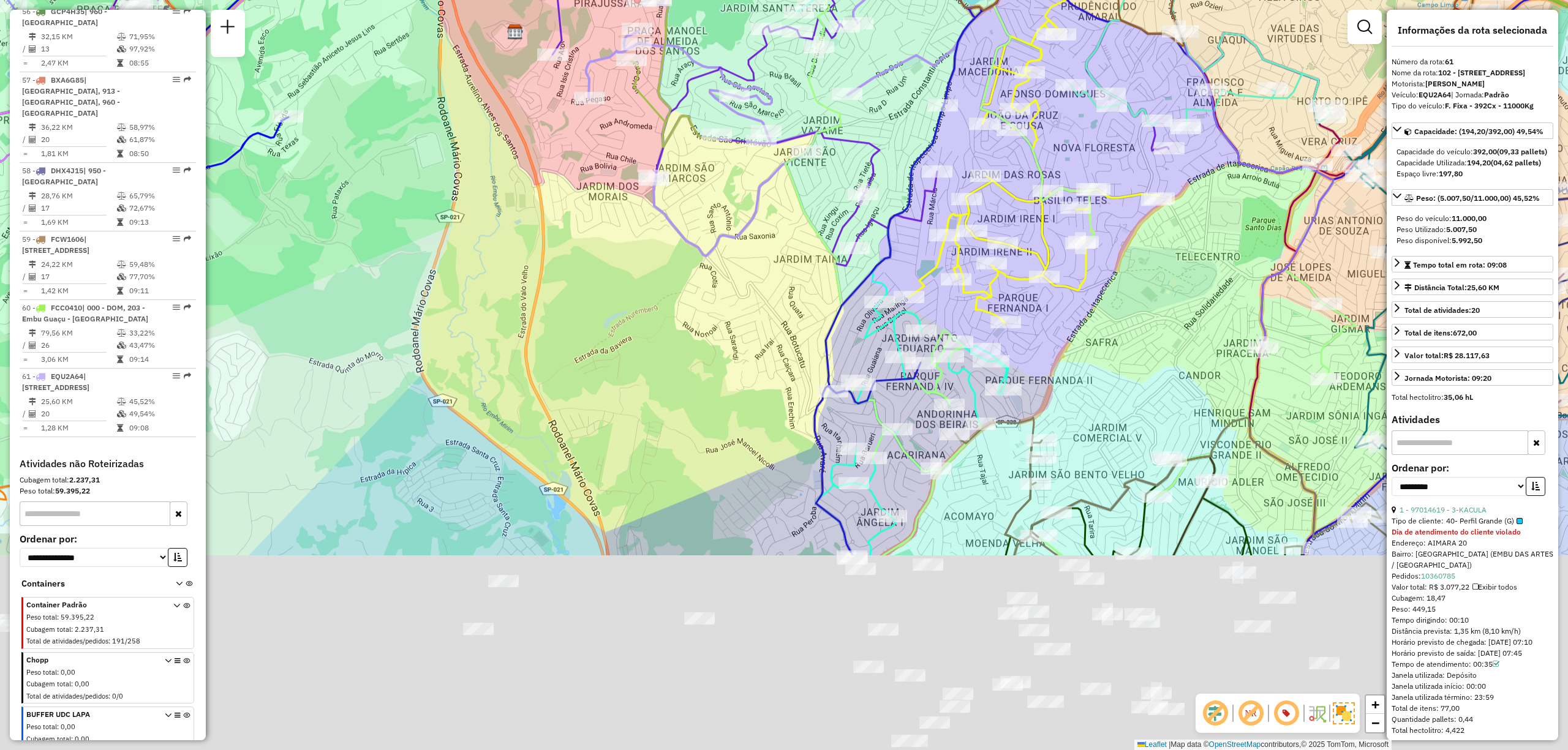
drag, startPoint x: 1099, startPoint y: 553, endPoint x: 978, endPoint y: 87, distance: 481.5
click at [983, 103] on div "Janela de atendimento Grade de atendimento Capacidade Transportadoras Veículos …" at bounding box center [784, 375] width 1568 height 750
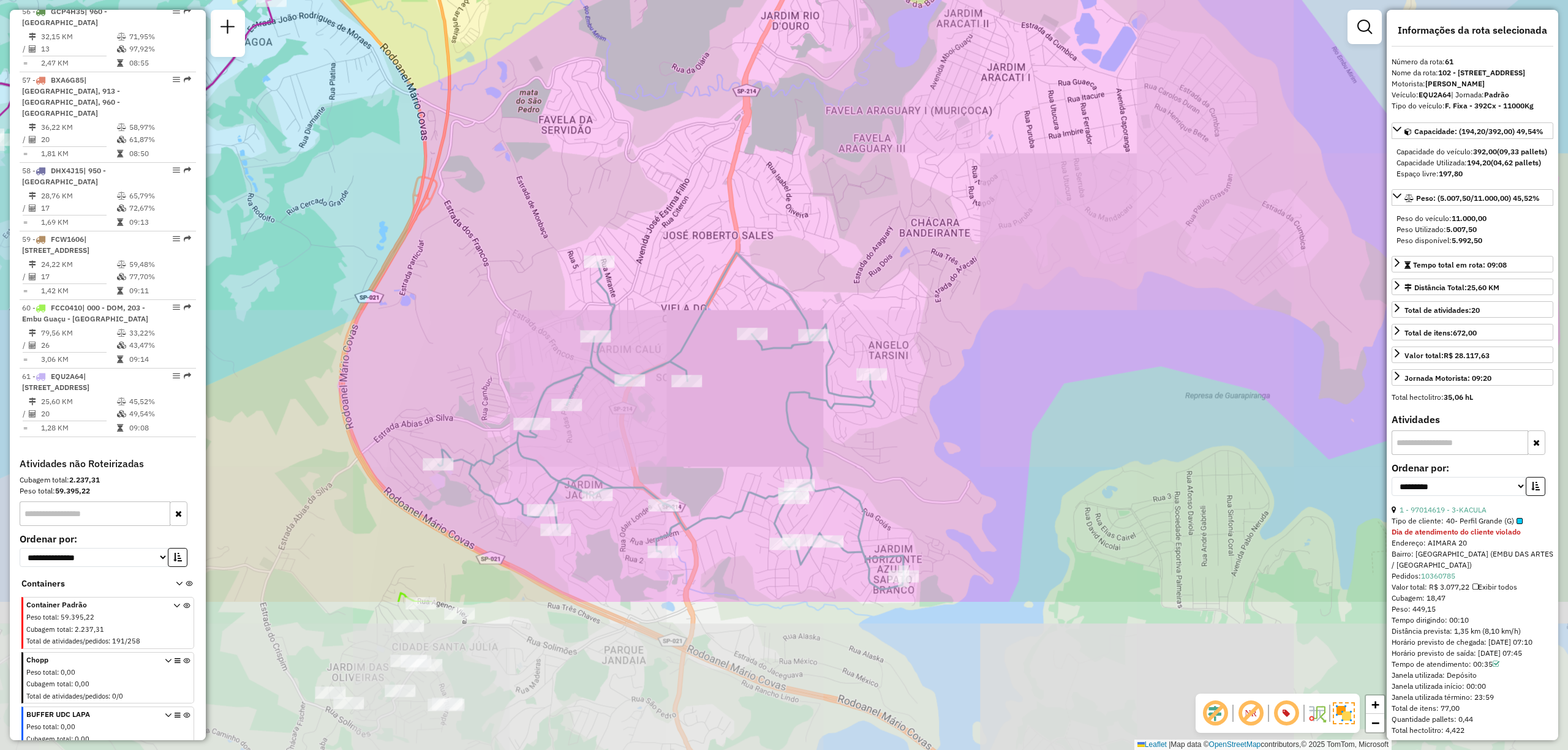
drag, startPoint x: 1042, startPoint y: 550, endPoint x: 924, endPoint y: 267, distance: 306.6
click at [924, 267] on div "Janela de atendimento Grade de atendimento Capacidade Transportadoras Veículos …" at bounding box center [784, 375] width 1568 height 750
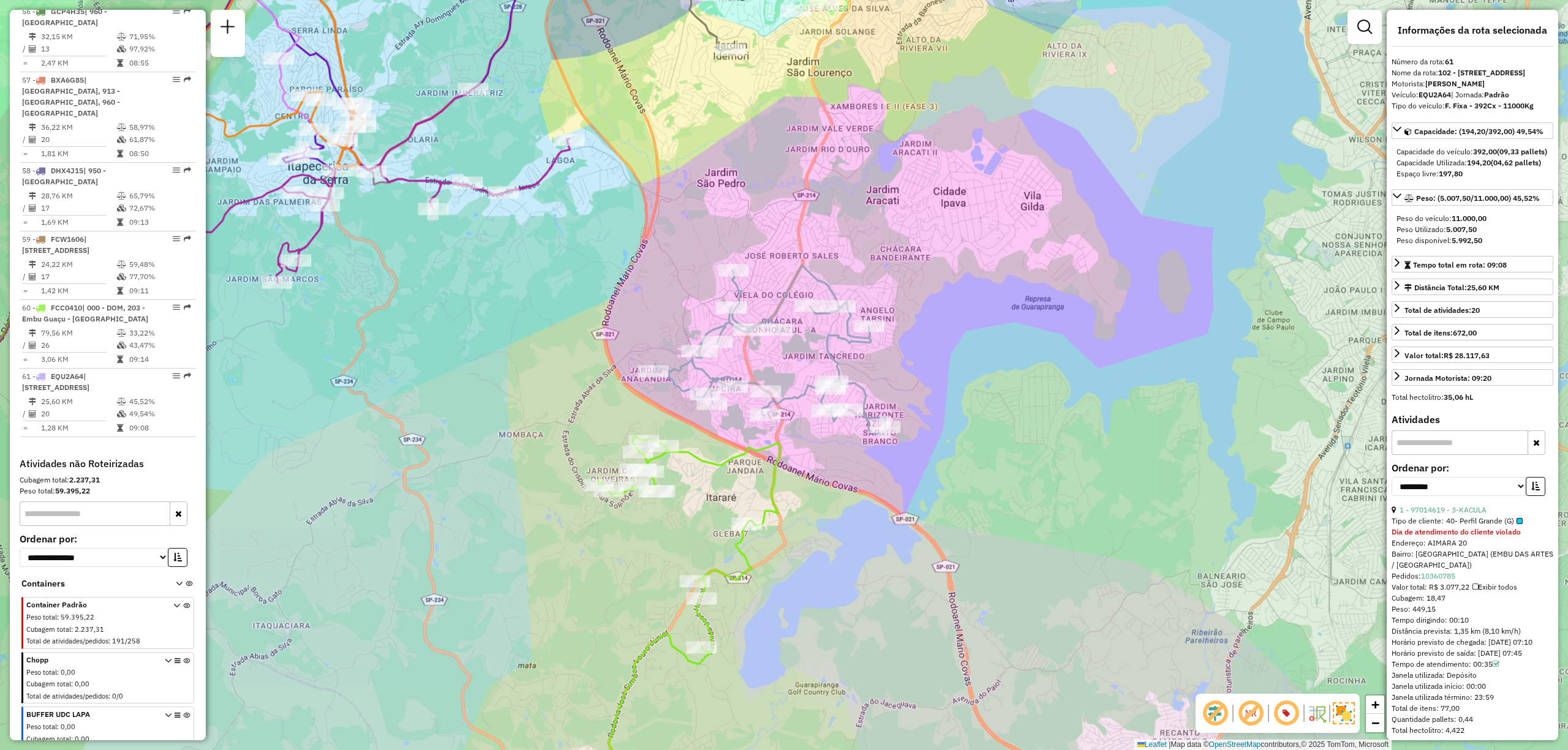
click at [1170, 481] on div "Janela de atendimento Grade de atendimento Capacidade Transportadoras Veículos …" at bounding box center [784, 375] width 1568 height 750
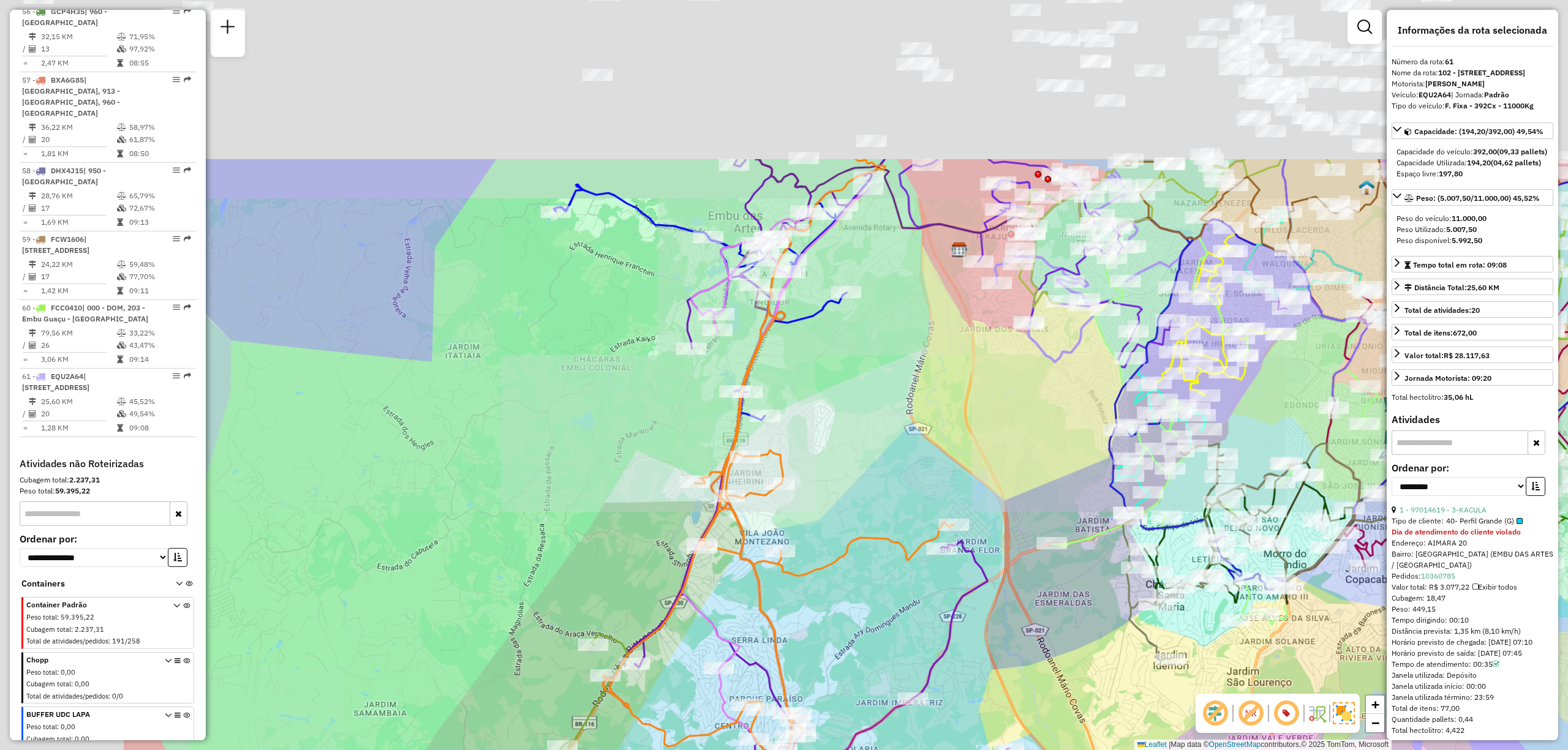
drag, startPoint x: 621, startPoint y: 297, endPoint x: 901, endPoint y: 531, distance: 364.9
click at [901, 531] on div "Janela de atendimento Grade de atendimento Capacidade Transportadoras Veículos …" at bounding box center [784, 375] width 1568 height 750
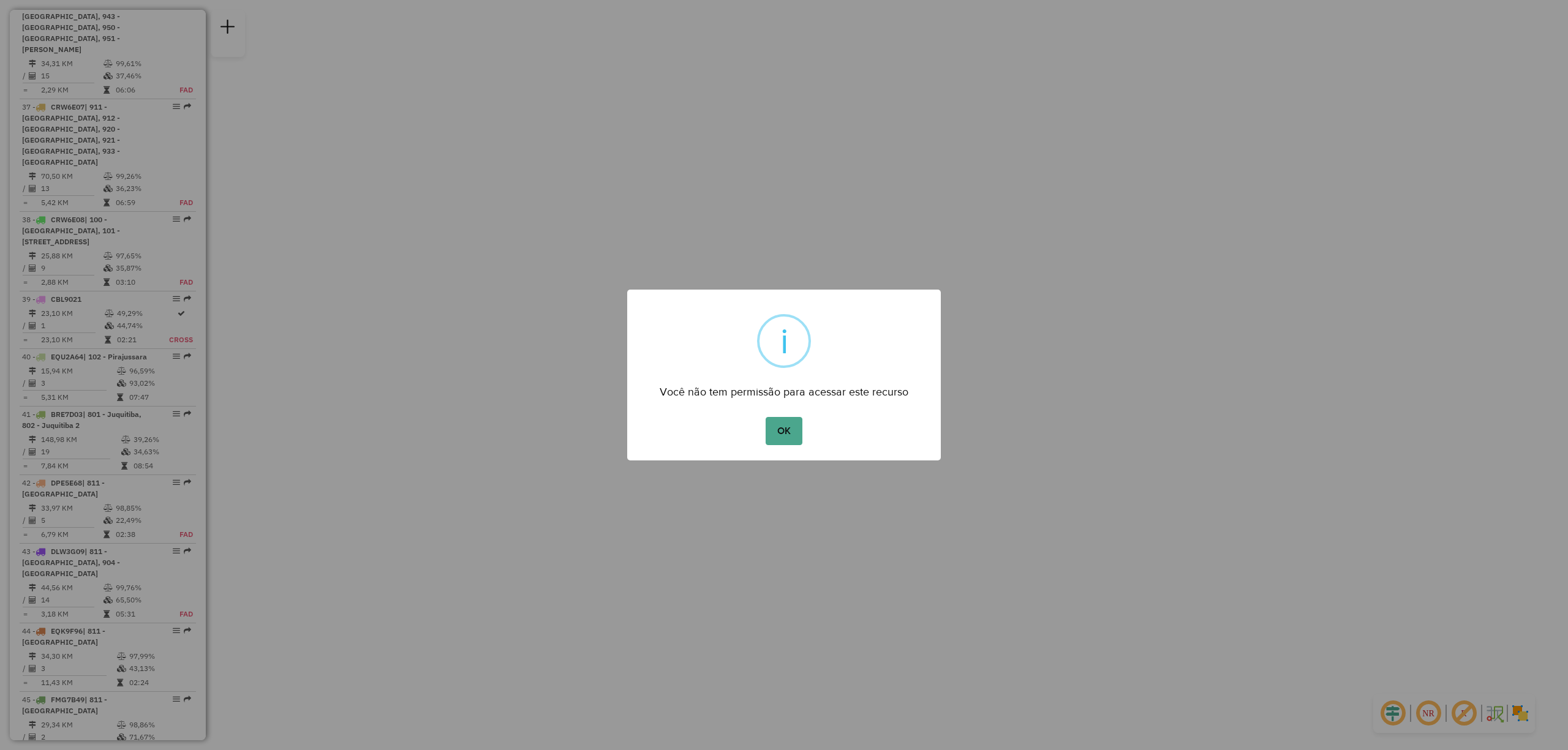
scroll to position [4673, 0]
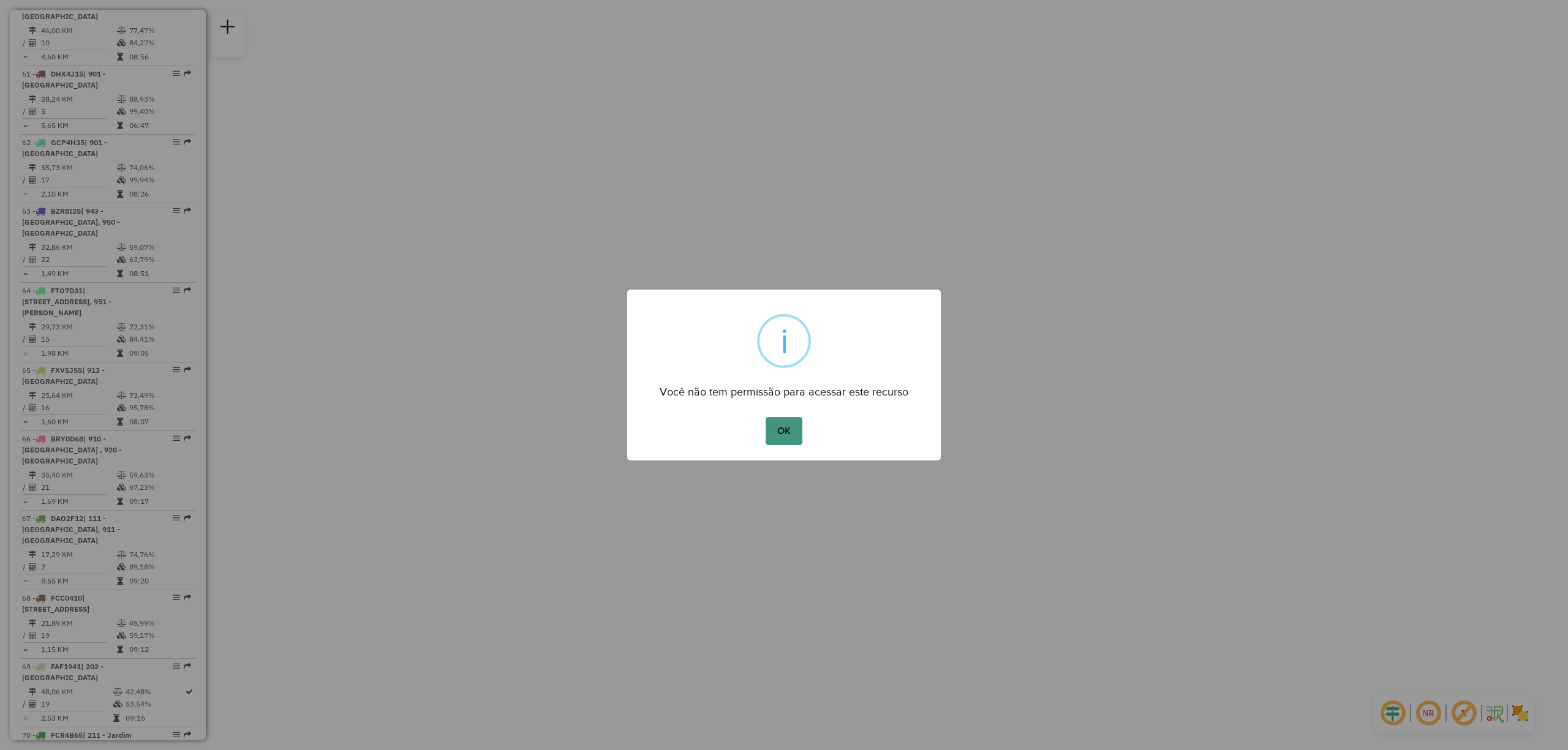
click at [787, 431] on button "OK" at bounding box center [784, 431] width 36 height 28
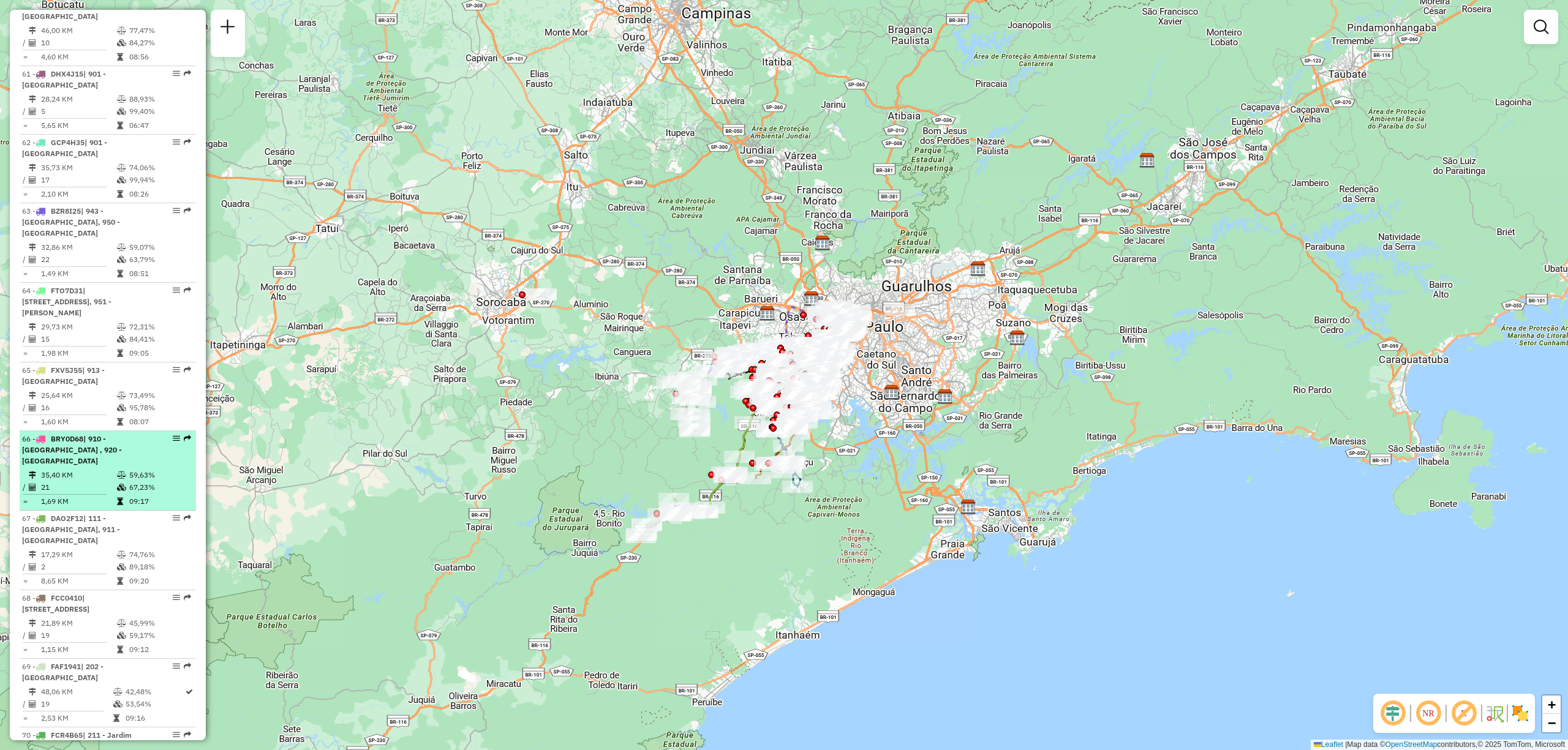
click at [177, 435] on div at bounding box center [173, 438] width 37 height 7
select select "**********"
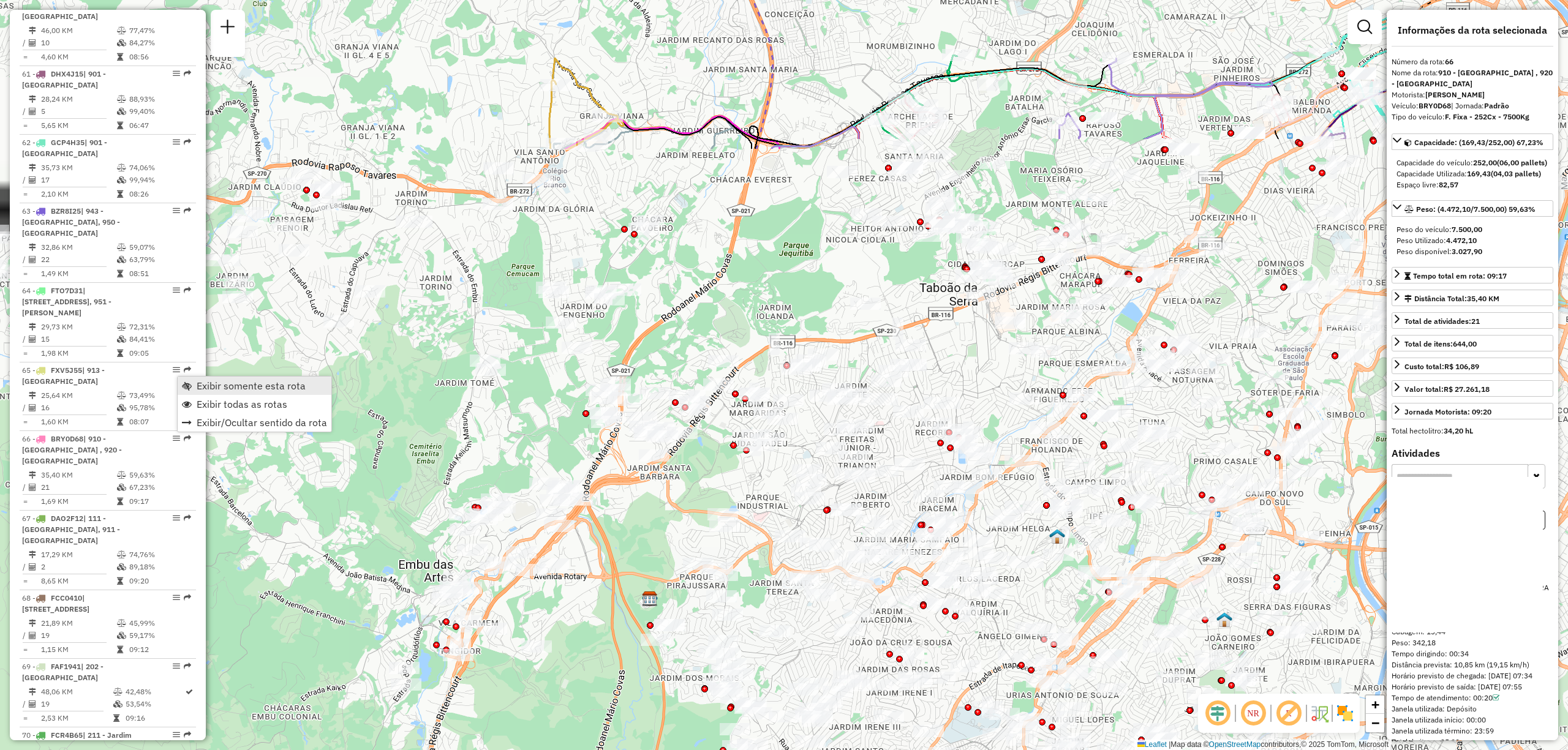
click at [215, 386] on span "Exibir somente esta rota" at bounding box center [251, 386] width 109 height 10
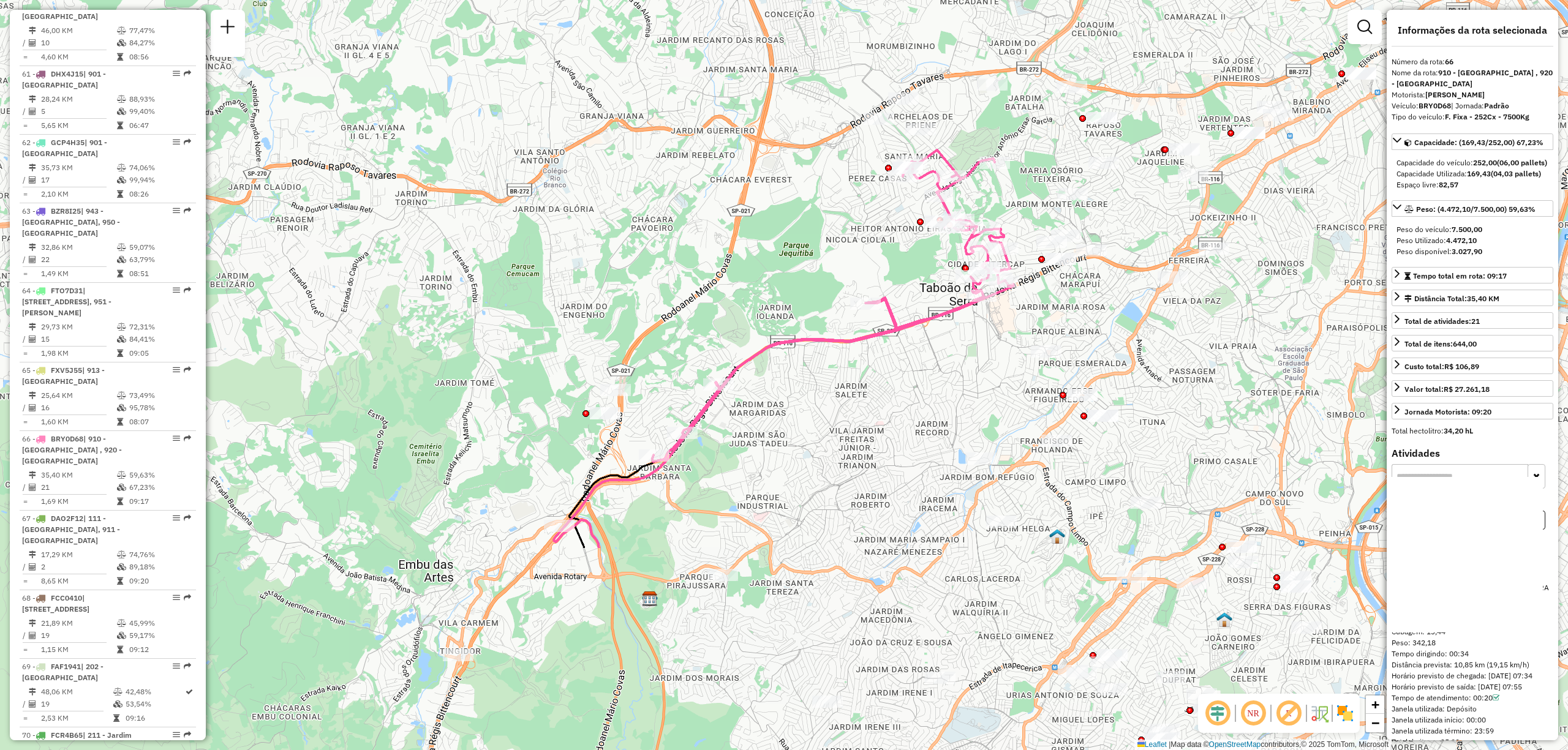
click at [1240, 716] on em at bounding box center [1254, 714] width 29 height 29
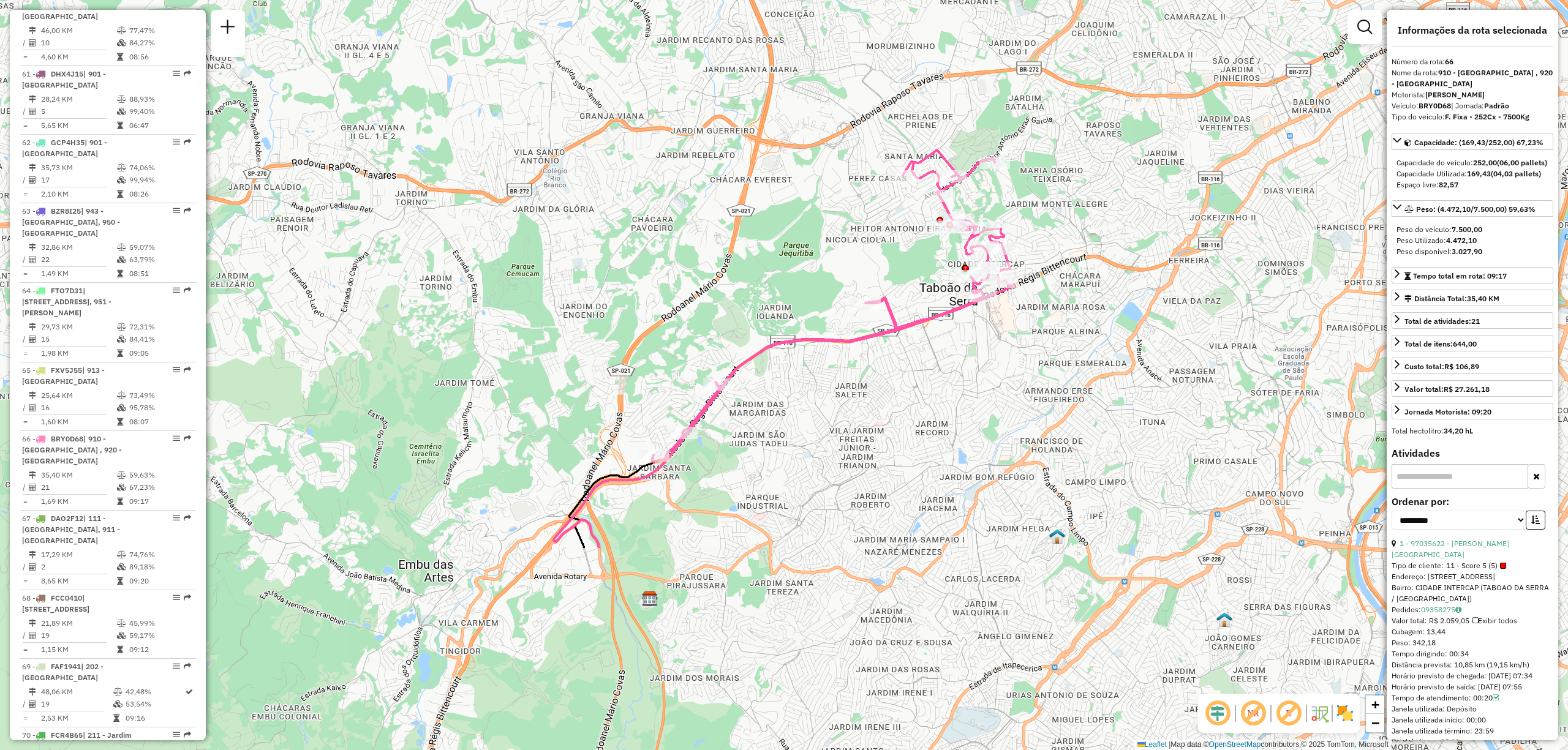
click at [1218, 718] on em at bounding box center [1218, 714] width 29 height 29
click at [1287, 719] on em at bounding box center [1289, 714] width 29 height 29
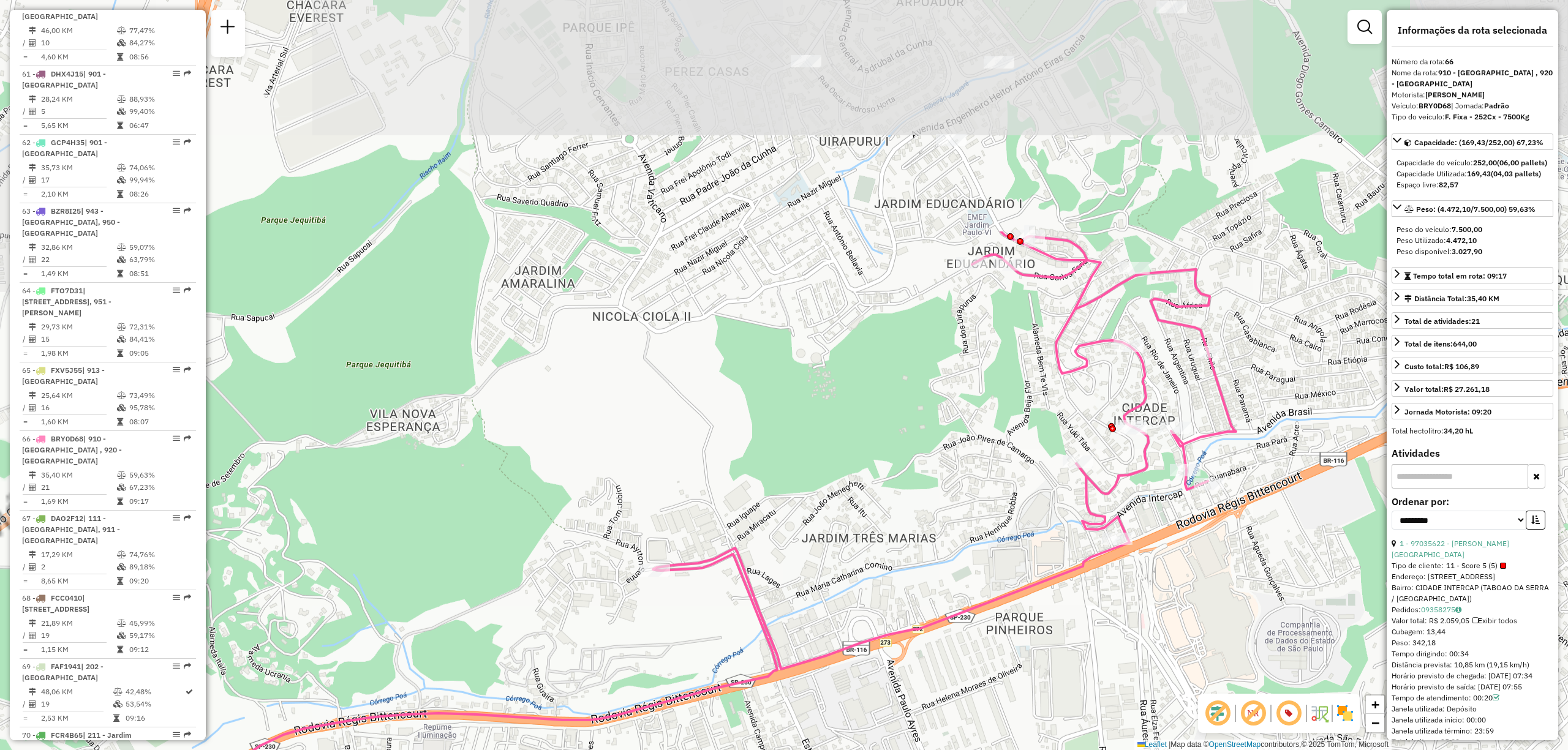
drag, startPoint x: 1023, startPoint y: 319, endPoint x: 1143, endPoint y: 459, distance: 184.4
click at [1144, 459] on icon at bounding box center [643, 588] width 1186 height 713
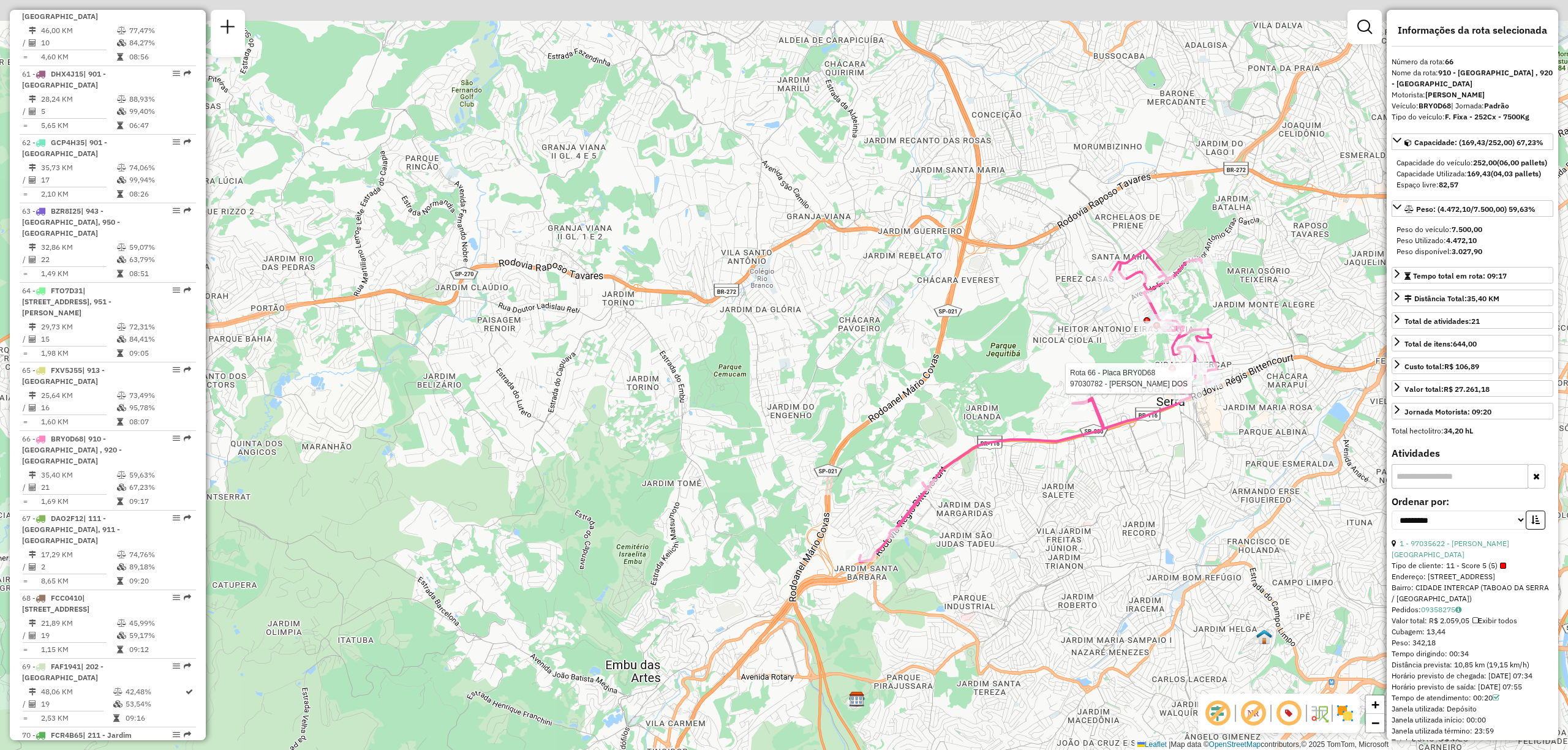
drag, startPoint x: 1159, startPoint y: 201, endPoint x: 1200, endPoint y: 281, distance: 89.9
click at [1200, 281] on div "Rota 66 - Placa BRY0D68 97030782 - [PERSON_NAME] DOS Janela de atendimento Grad…" at bounding box center [784, 375] width 1568 height 750
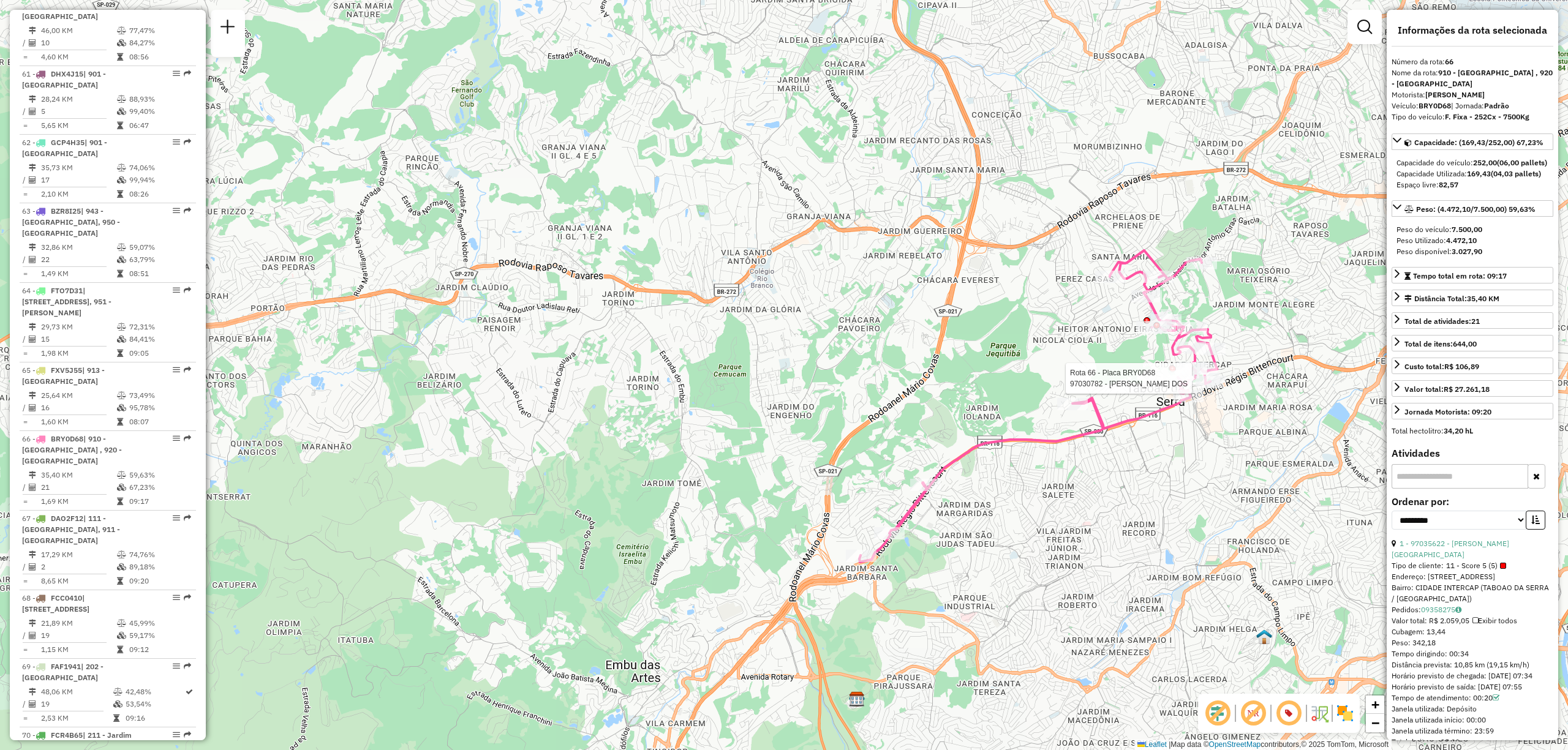
click at [1346, 712] on img at bounding box center [1345, 714] width 20 height 20
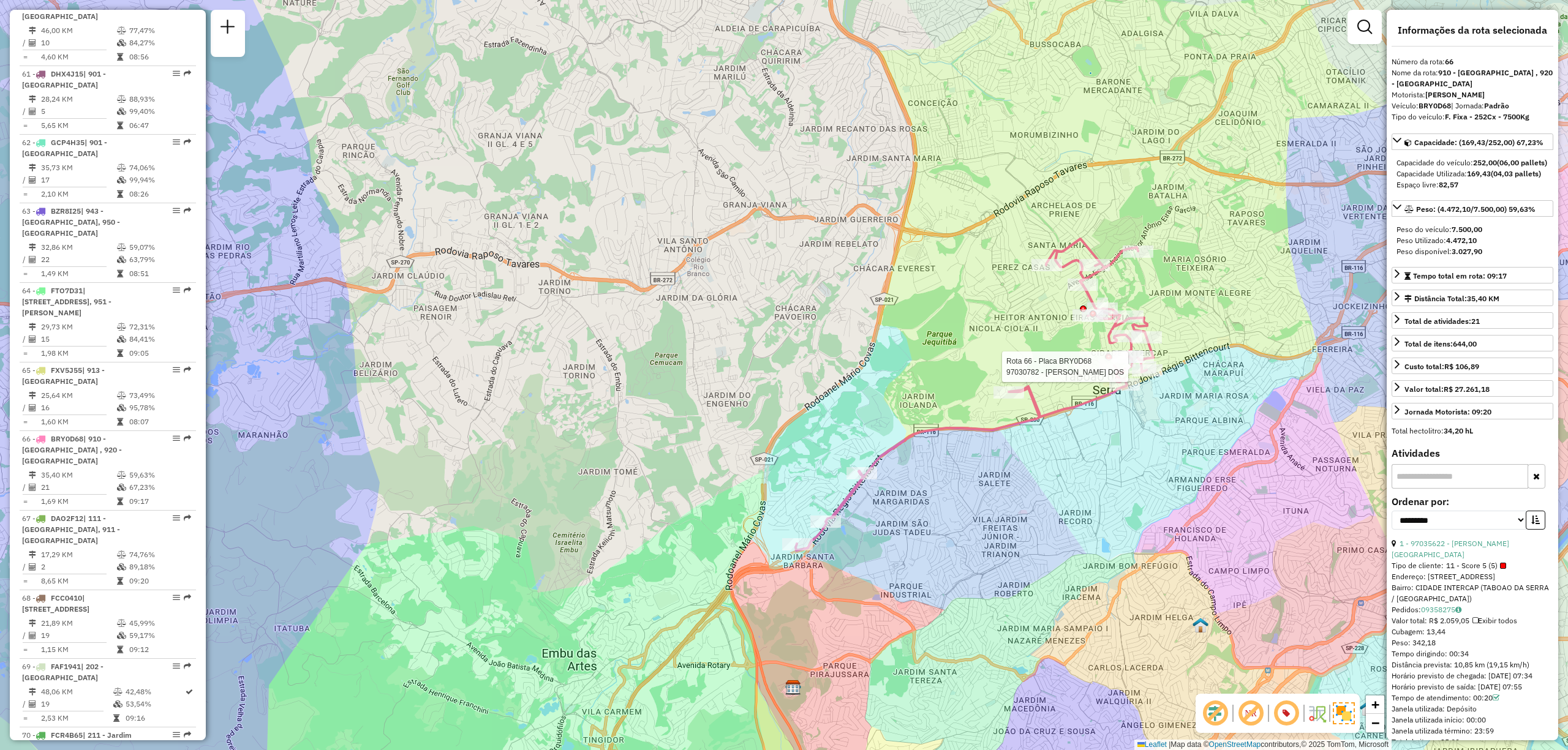
drag, startPoint x: 1218, startPoint y: 267, endPoint x: 1154, endPoint y: 255, distance: 65.1
click at [1154, 255] on div "Rota 66 - Placa BRY0D68 97030782 - [PERSON_NAME] DOS Janela de atendimento Grad…" at bounding box center [784, 375] width 1568 height 750
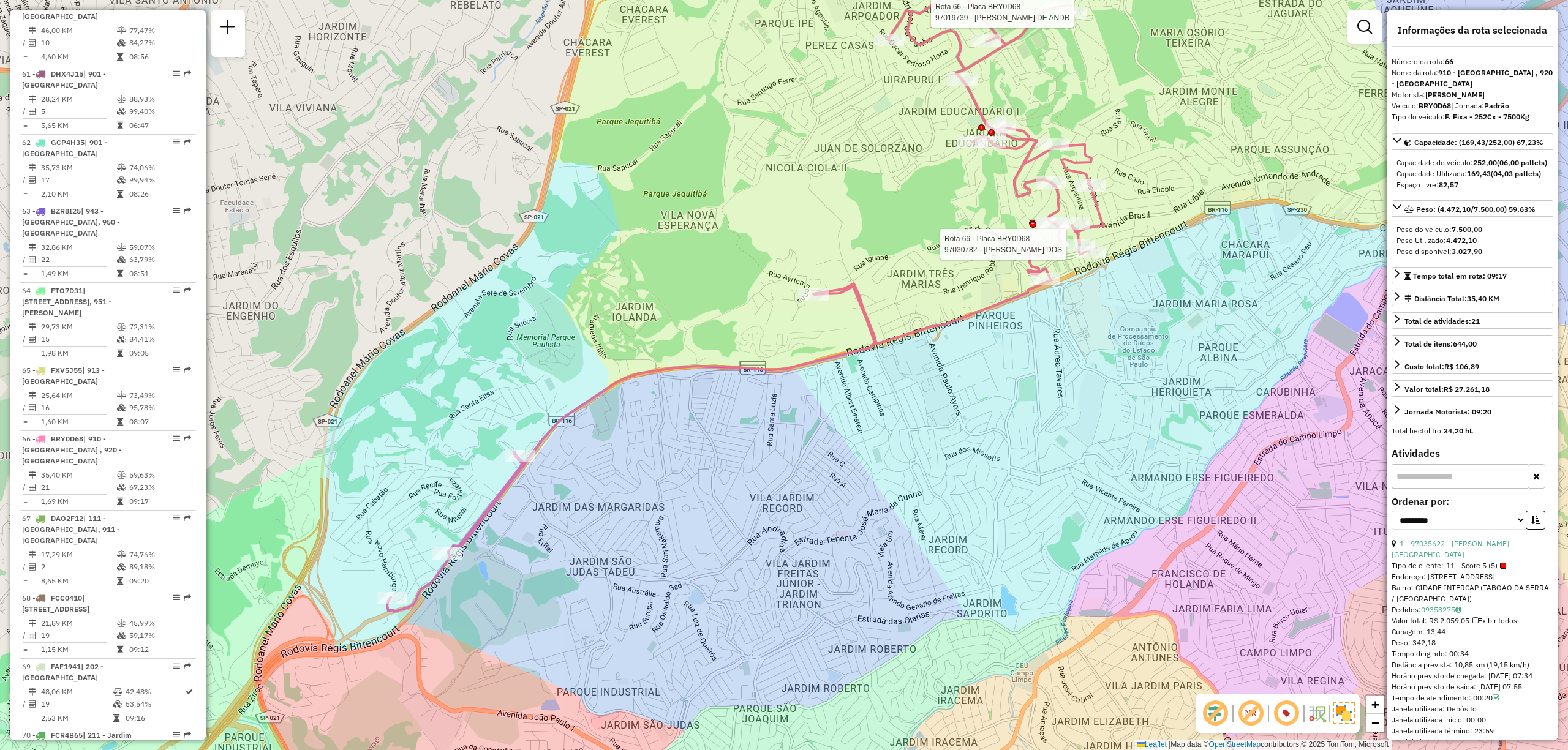
drag, startPoint x: 1228, startPoint y: 169, endPoint x: 1189, endPoint y: 147, distance: 44.8
click at [1193, 130] on div "Rota 66 - Placa BRY0D68 97030782 - [PERSON_NAME] DOS Rota 66 - Placa BRY0D68 97…" at bounding box center [784, 375] width 1568 height 750
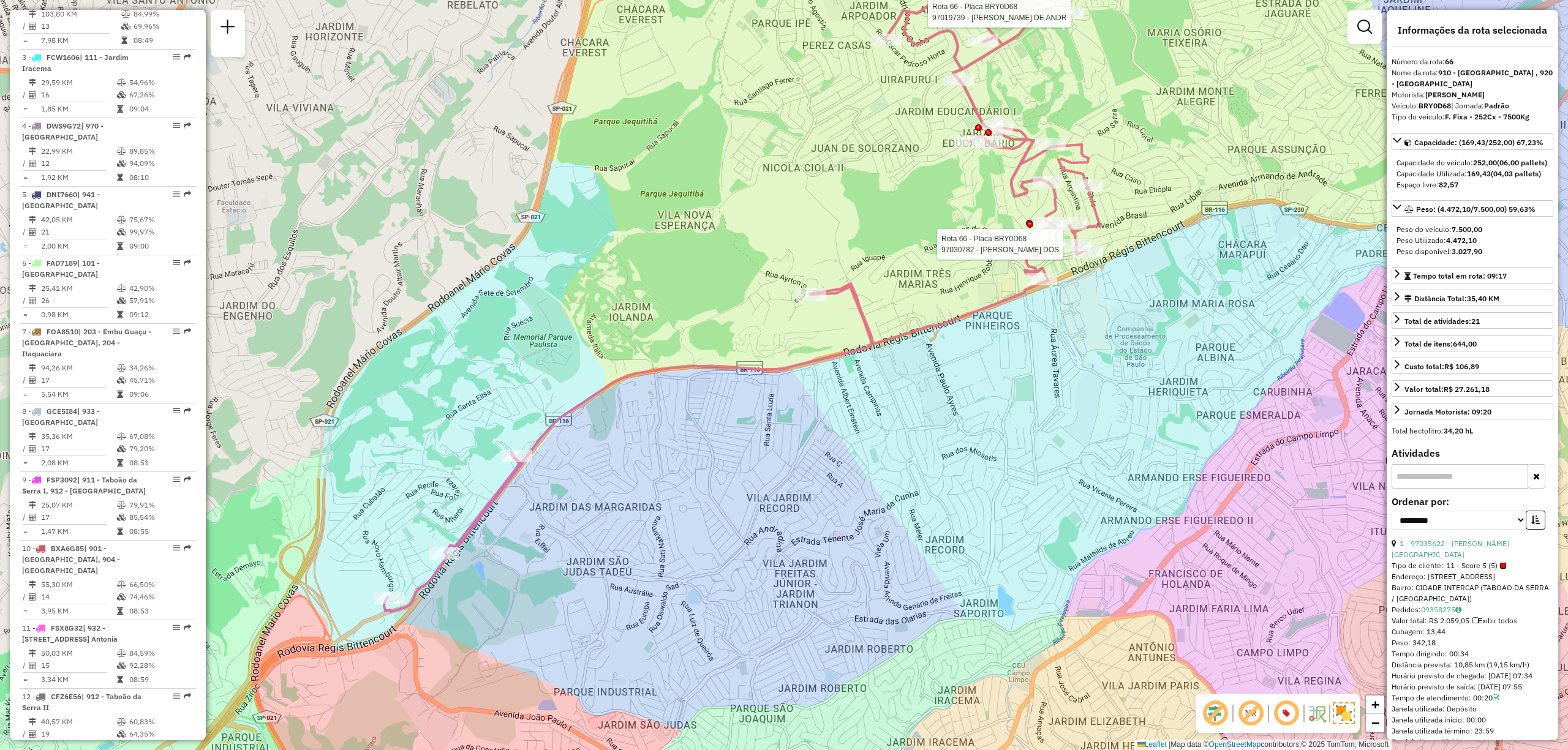
scroll to position [0, 0]
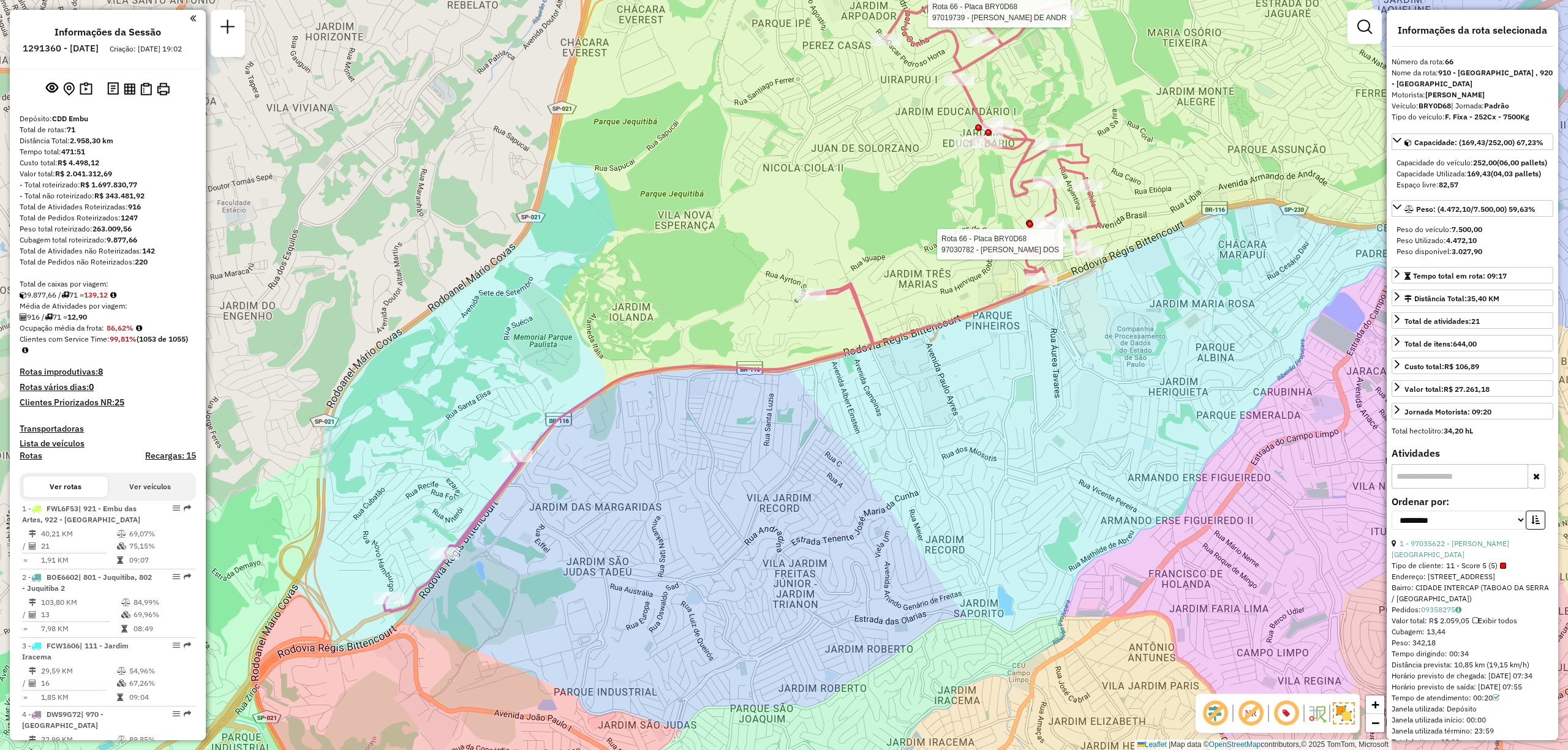
click at [75, 47] on h6 "1291360 - [DATE]" at bounding box center [61, 47] width 76 height 11
click at [76, 47] on h6 "1291360 - [DATE]" at bounding box center [61, 47] width 76 height 11
copy h6 "1291360"
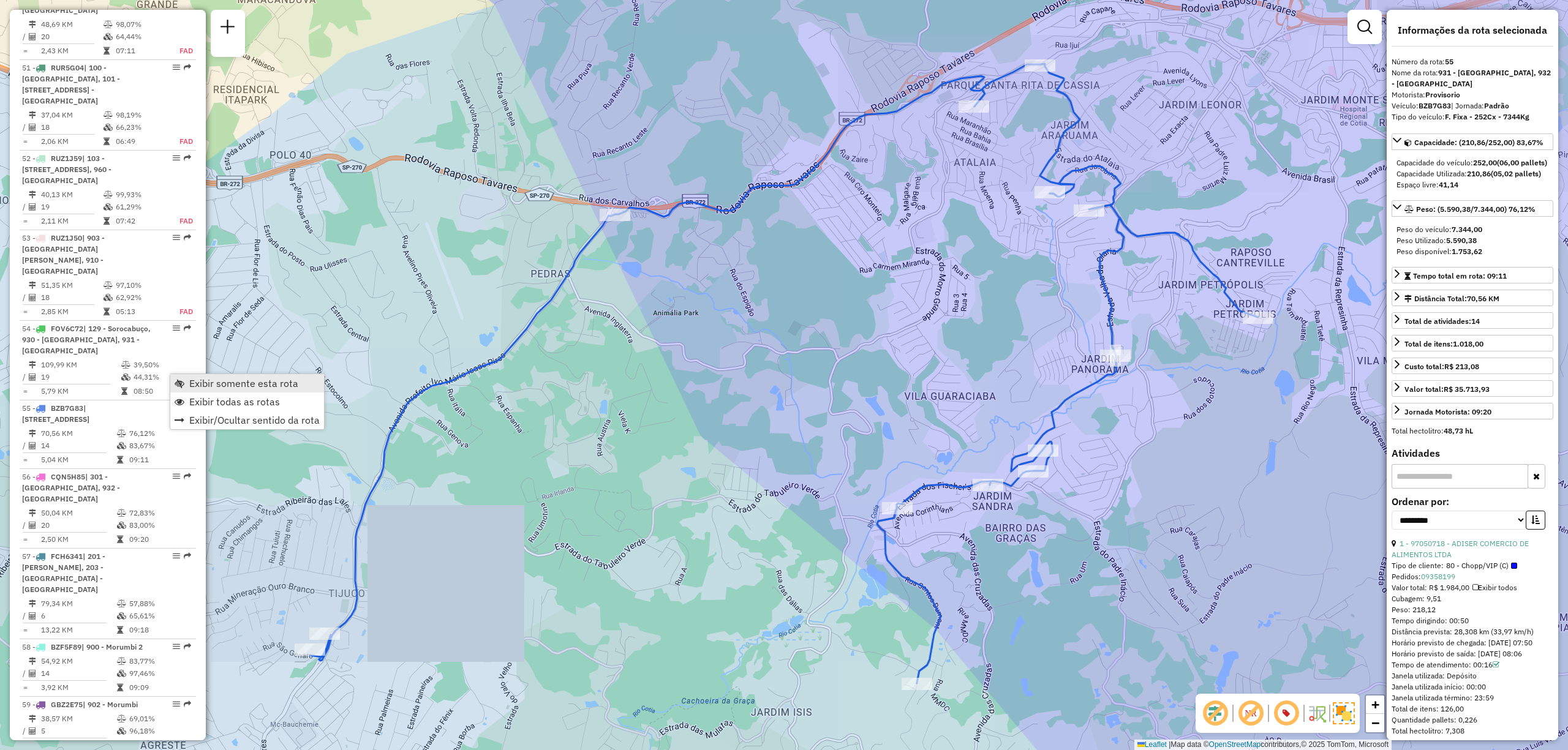
click at [241, 378] on span "Exibir somente esta rota" at bounding box center [243, 383] width 109 height 10
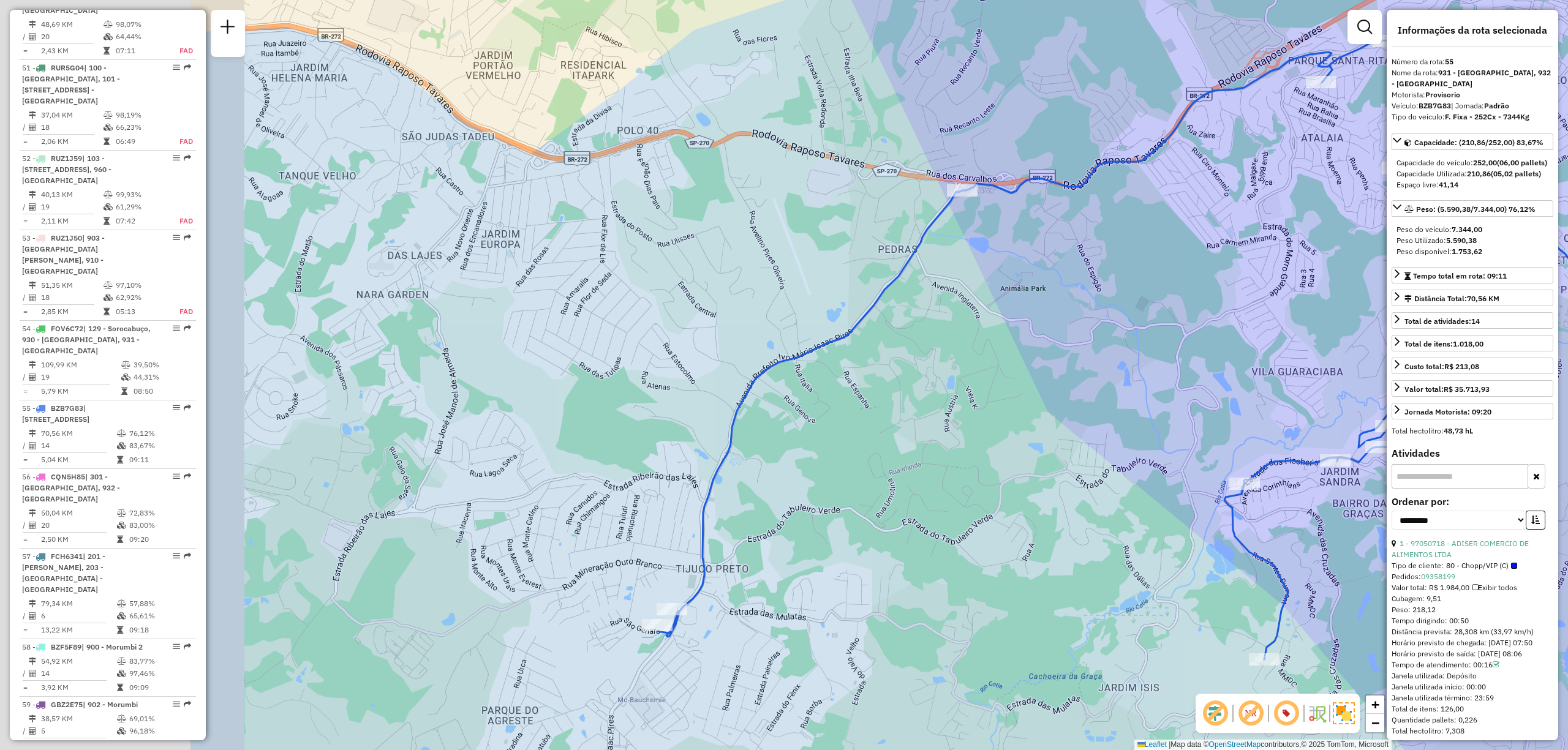
drag, startPoint x: 712, startPoint y: 323, endPoint x: 1018, endPoint y: 276, distance: 309.6
click at [1020, 278] on div "Janela de atendimento Grade de atendimento Capacidade Transportadoras Veículos …" at bounding box center [784, 375] width 1568 height 750
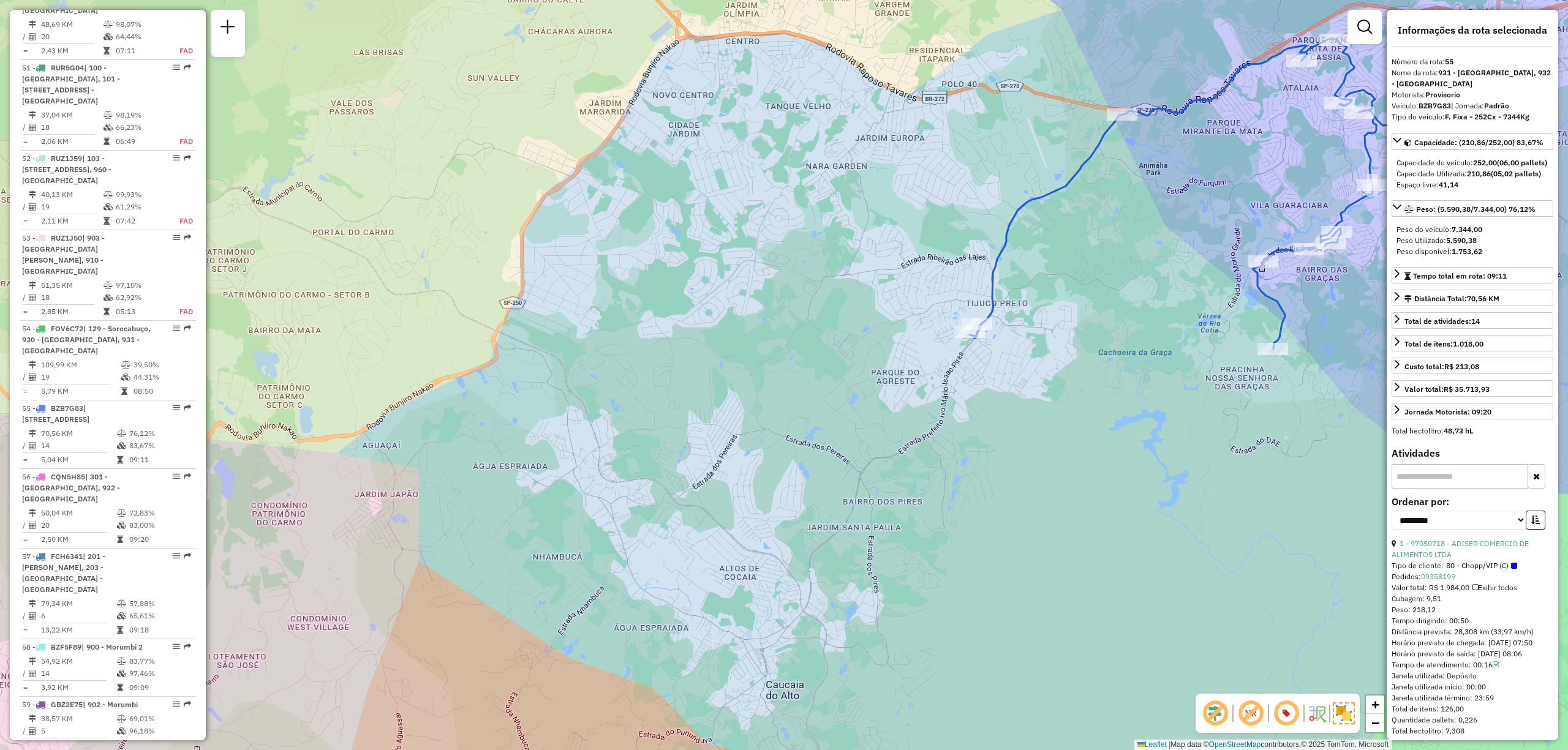
click at [957, 312] on div "Rota 55 - Placa BZB7G83 97050718 - ADISER COMERCIO DE ALIMENTOS LTDA Janela de …" at bounding box center [784, 375] width 1568 height 750
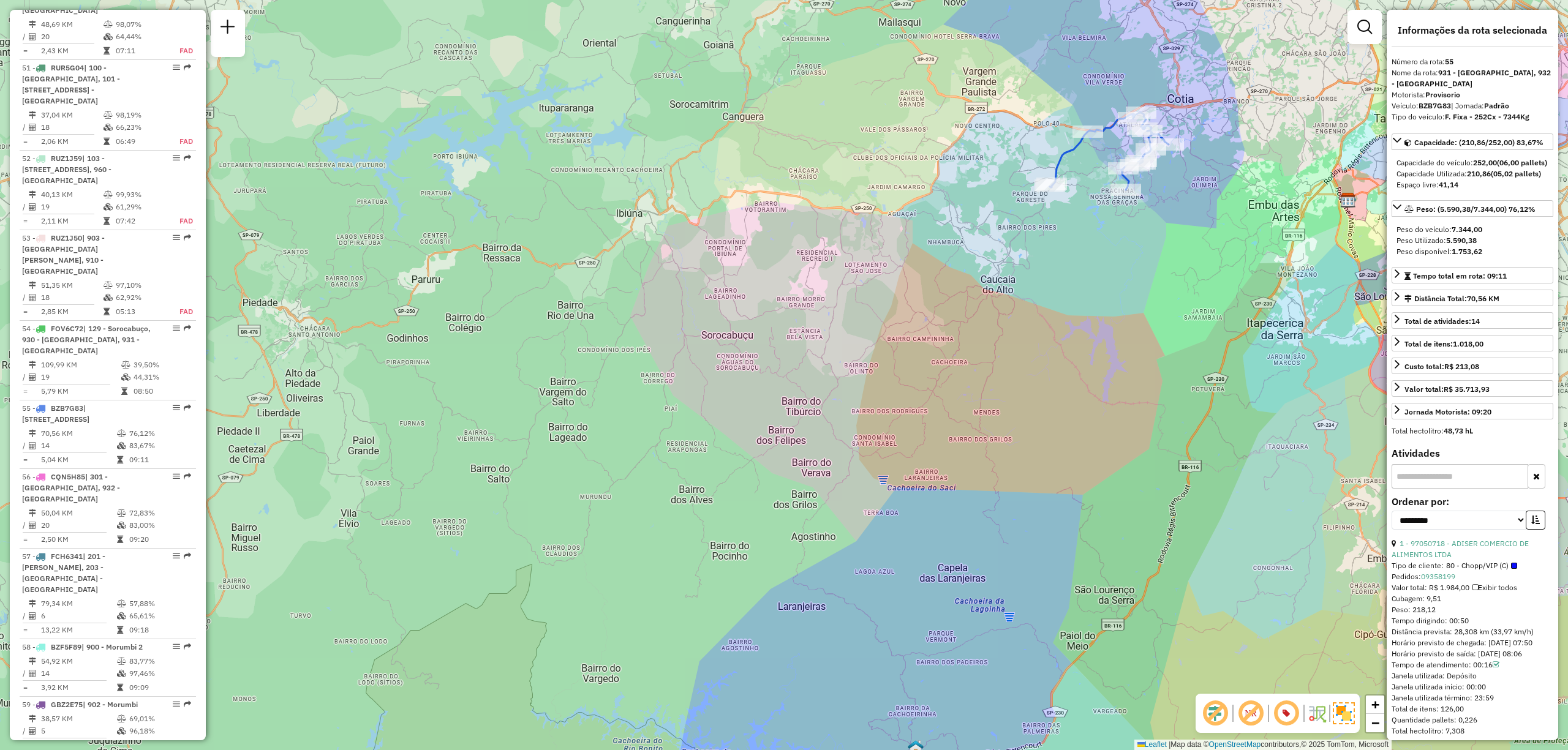
drag, startPoint x: 1309, startPoint y: 133, endPoint x: 1168, endPoint y: 383, distance: 287.0
click at [1168, 383] on div "Janela de atendimento Grade de atendimento Capacidade Transportadoras Veículos …" at bounding box center [784, 375] width 1568 height 750
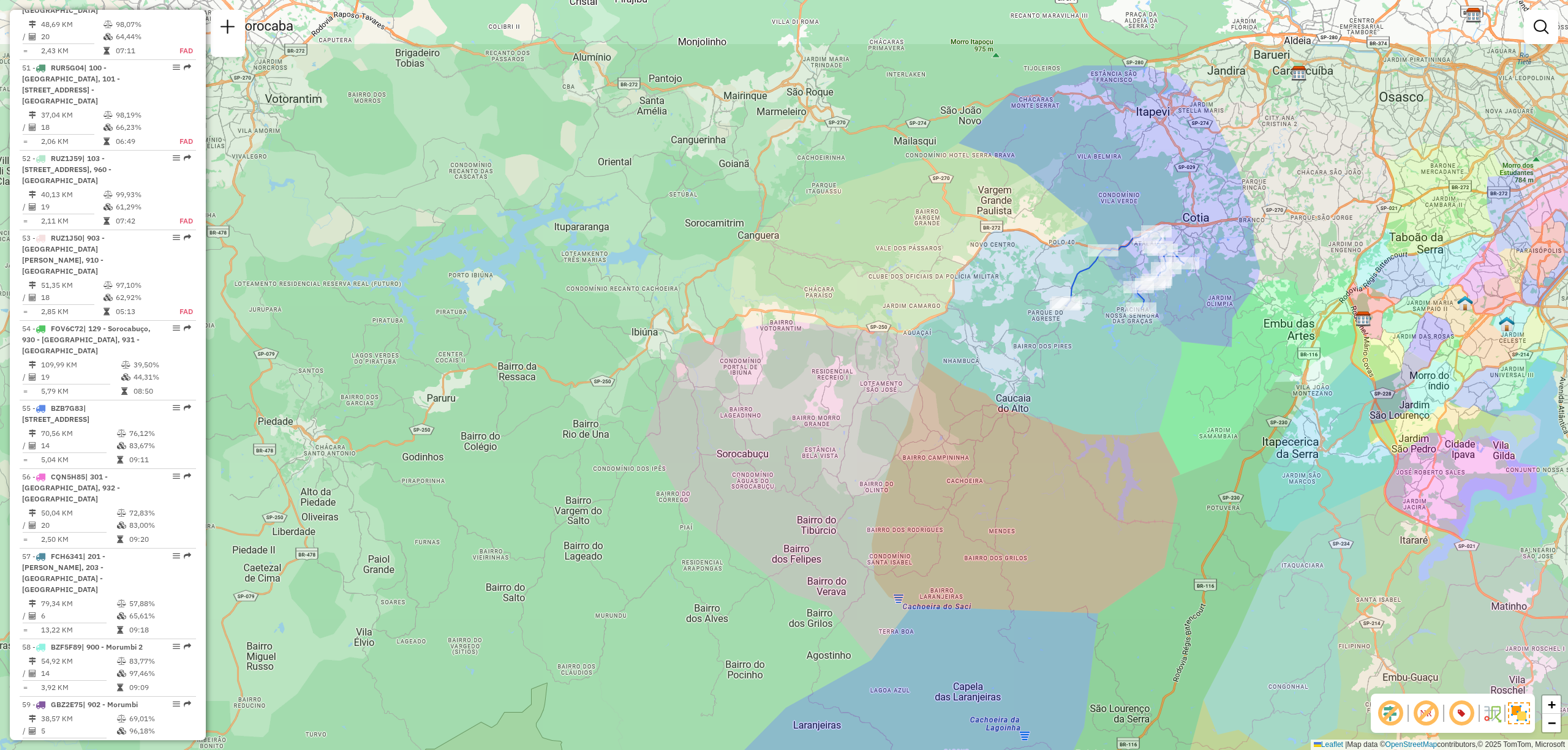
drag, startPoint x: 1105, startPoint y: 183, endPoint x: 1120, endPoint y: 301, distance: 118.9
click at [1120, 301] on div "Janela de atendimento Grade de atendimento Capacidade Transportadoras Veículos …" at bounding box center [784, 375] width 1568 height 750
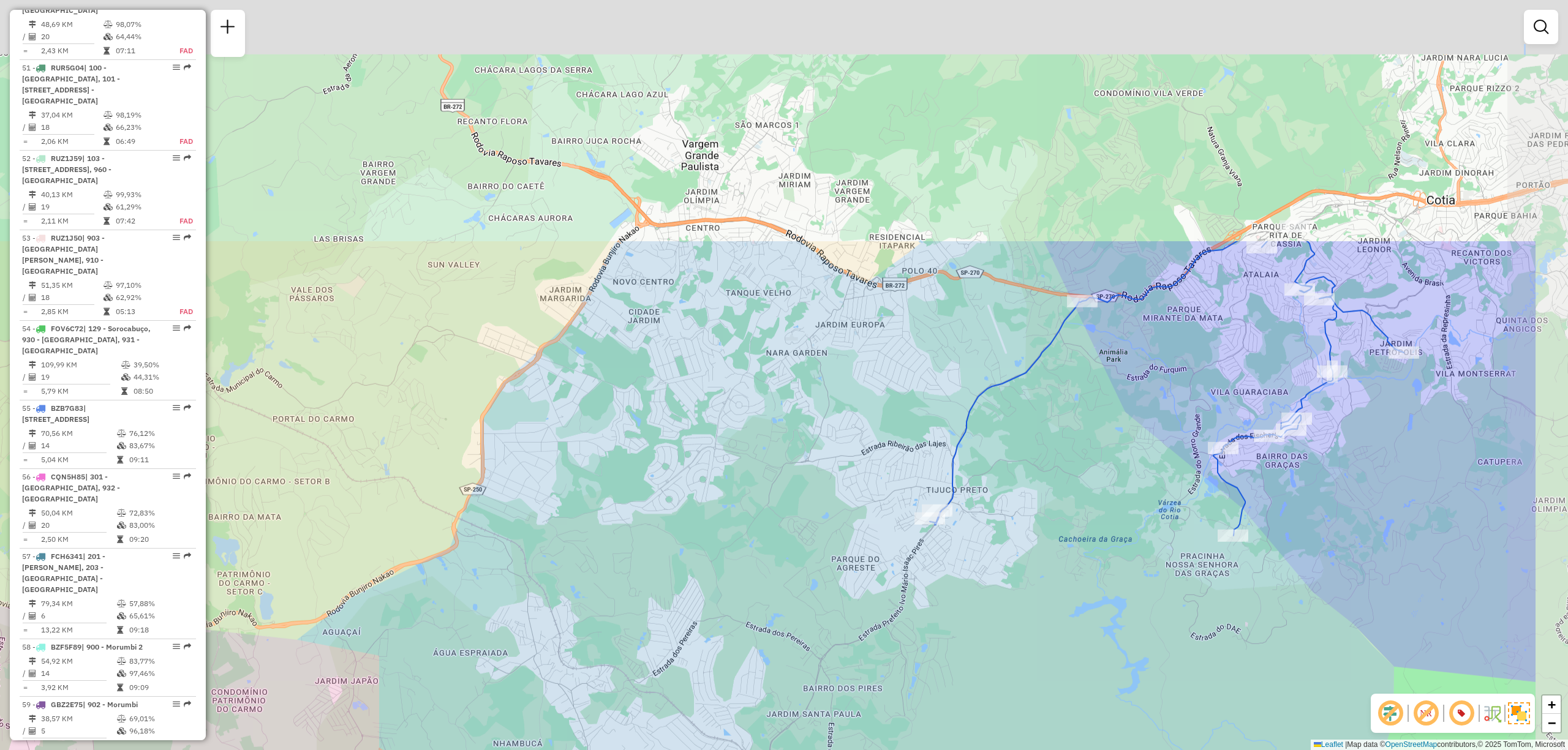
drag, startPoint x: 1506, startPoint y: 197, endPoint x: 1322, endPoint y: 508, distance: 361.4
click at [1322, 508] on div "Janela de atendimento Grade de atendimento Capacidade Transportadoras Veículos …" at bounding box center [784, 375] width 1568 height 750
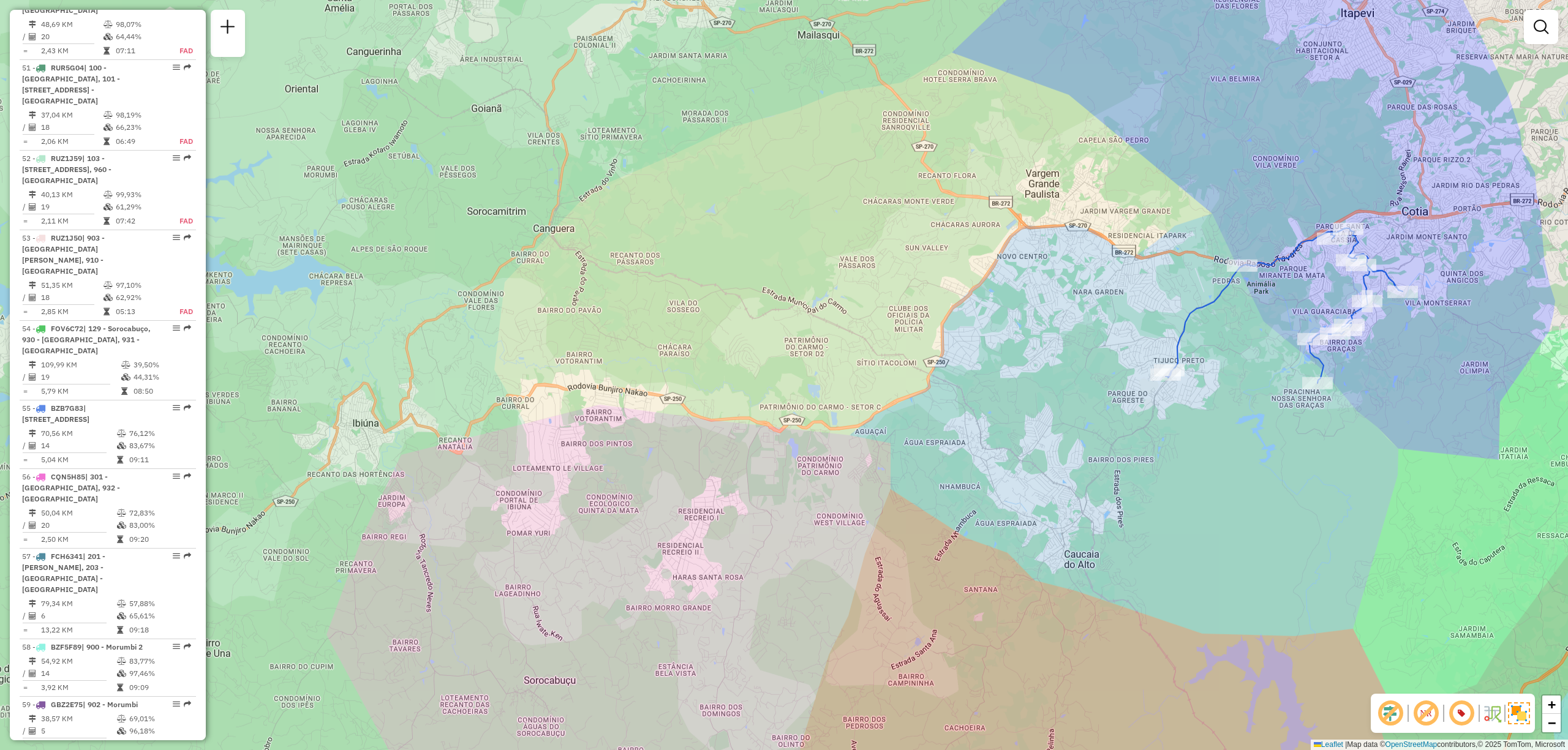
scroll to position [0, 0]
